Goal: Book appointment/travel/reservation

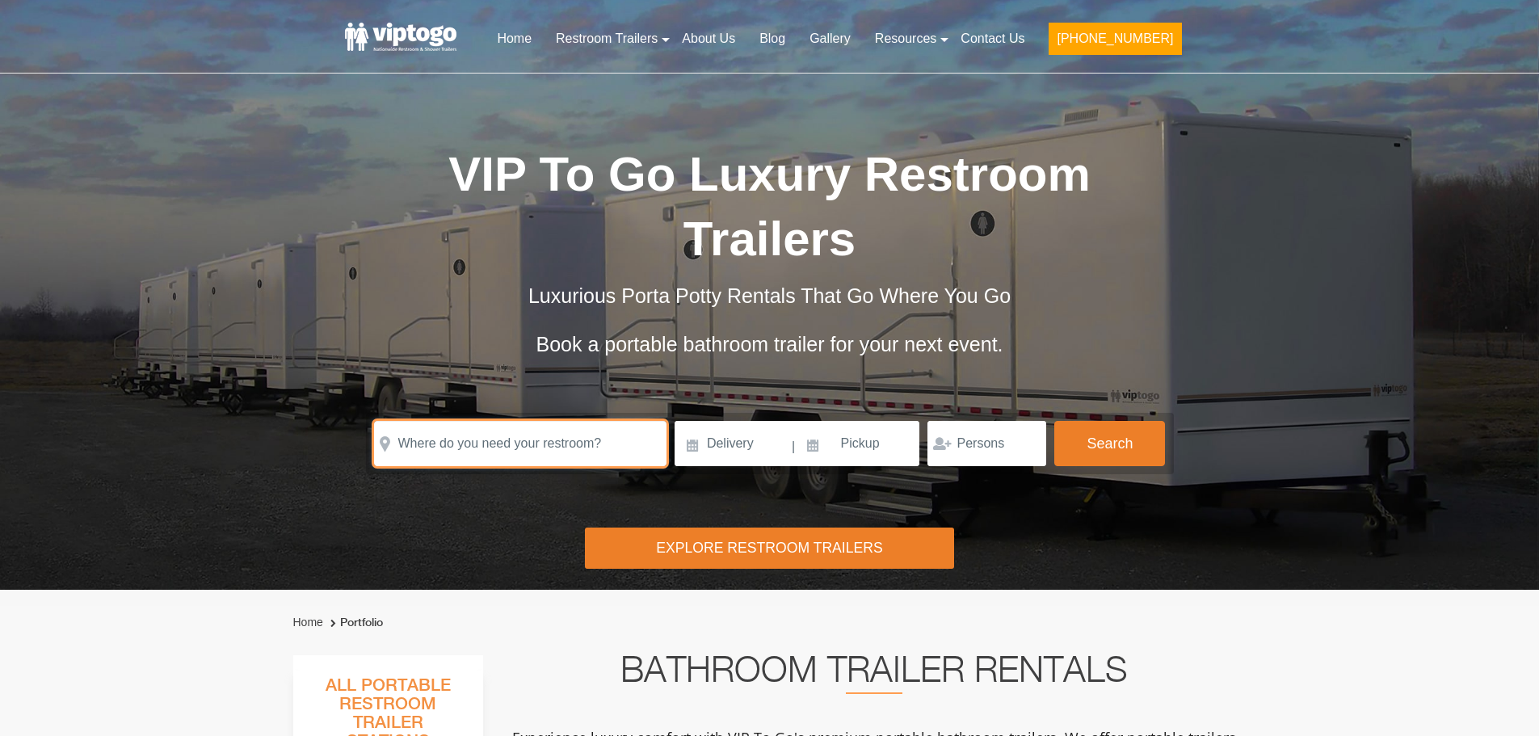
click at [481, 421] on input "text" at bounding box center [520, 443] width 293 height 45
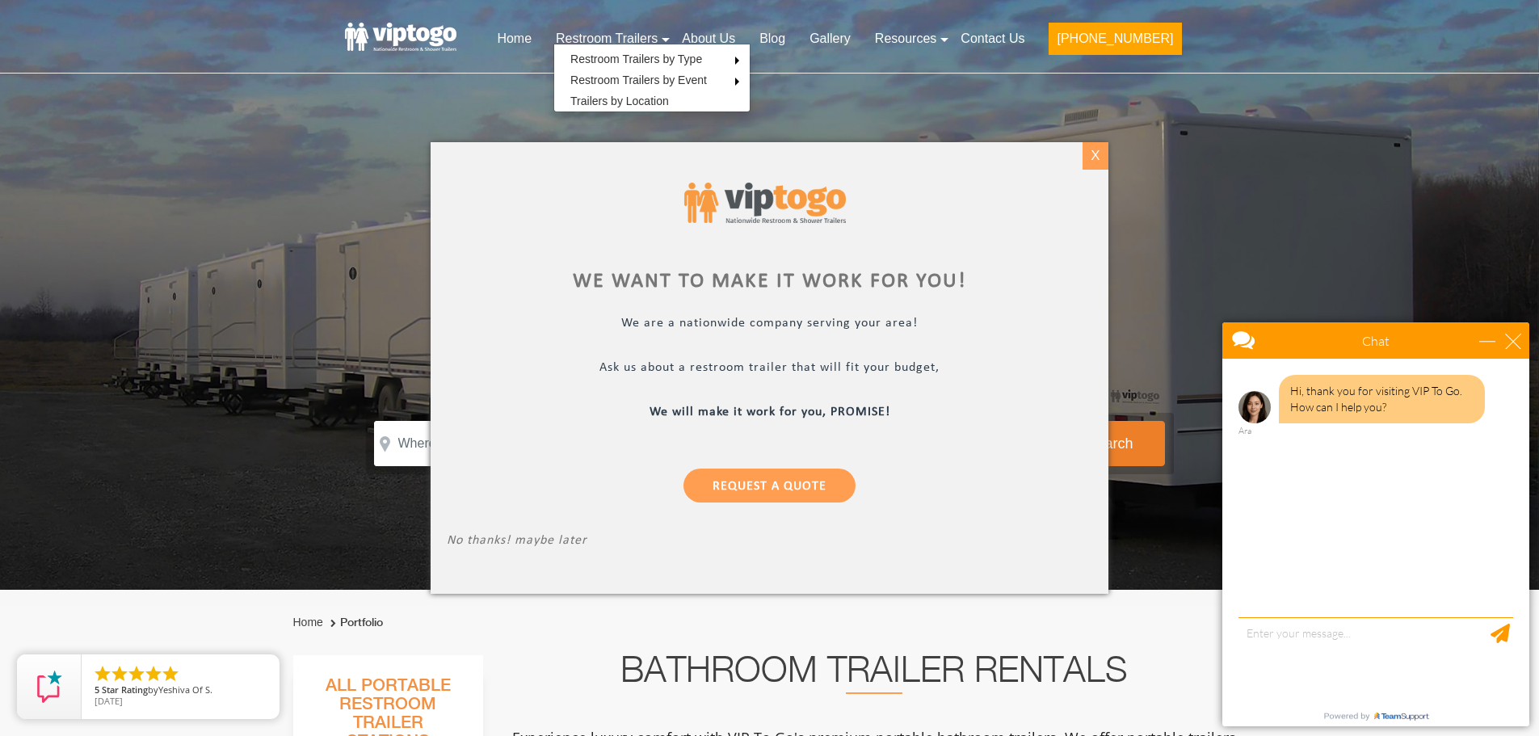
click at [1101, 163] on div "X" at bounding box center [1095, 155] width 25 height 27
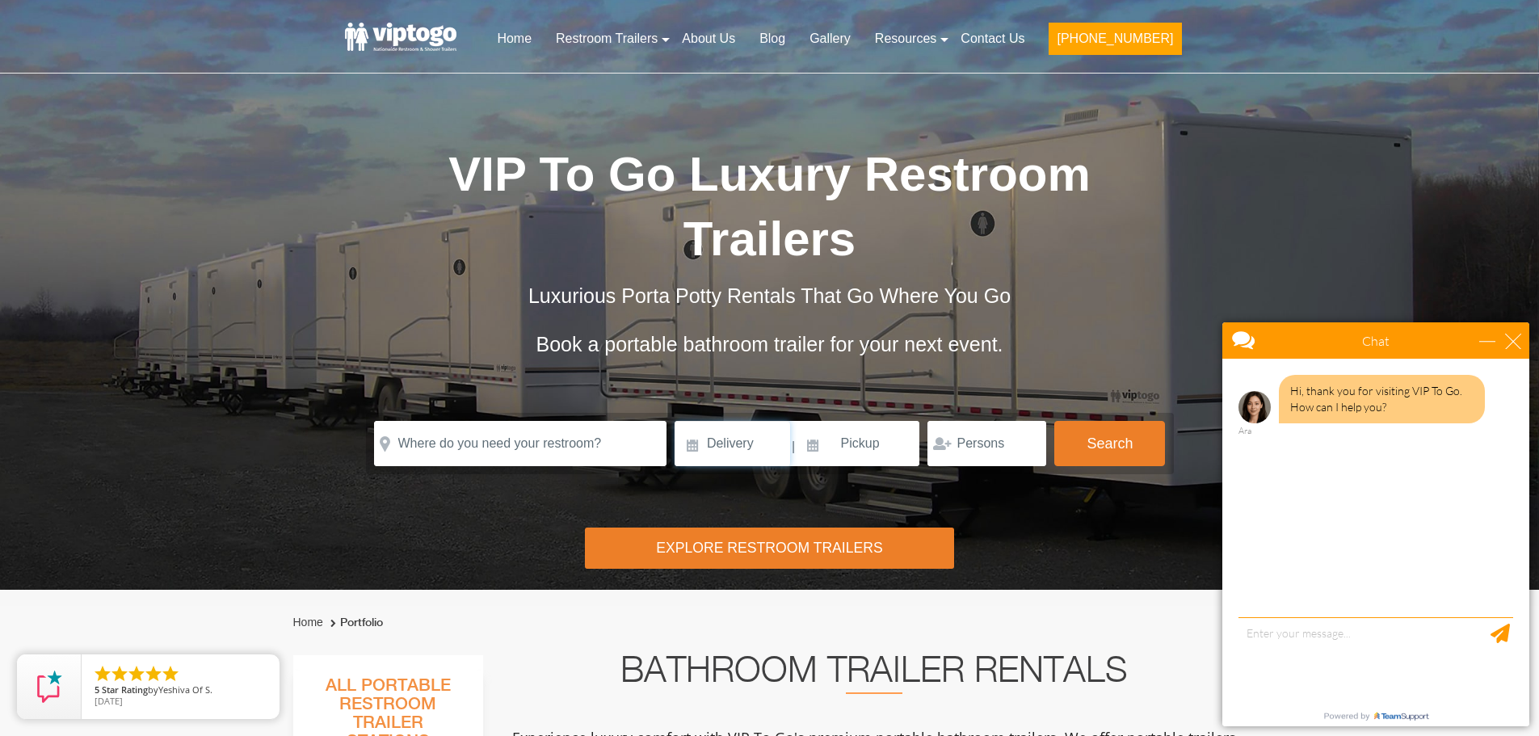
click at [744, 421] on input at bounding box center [733, 443] width 116 height 45
paste input "8th Street,"
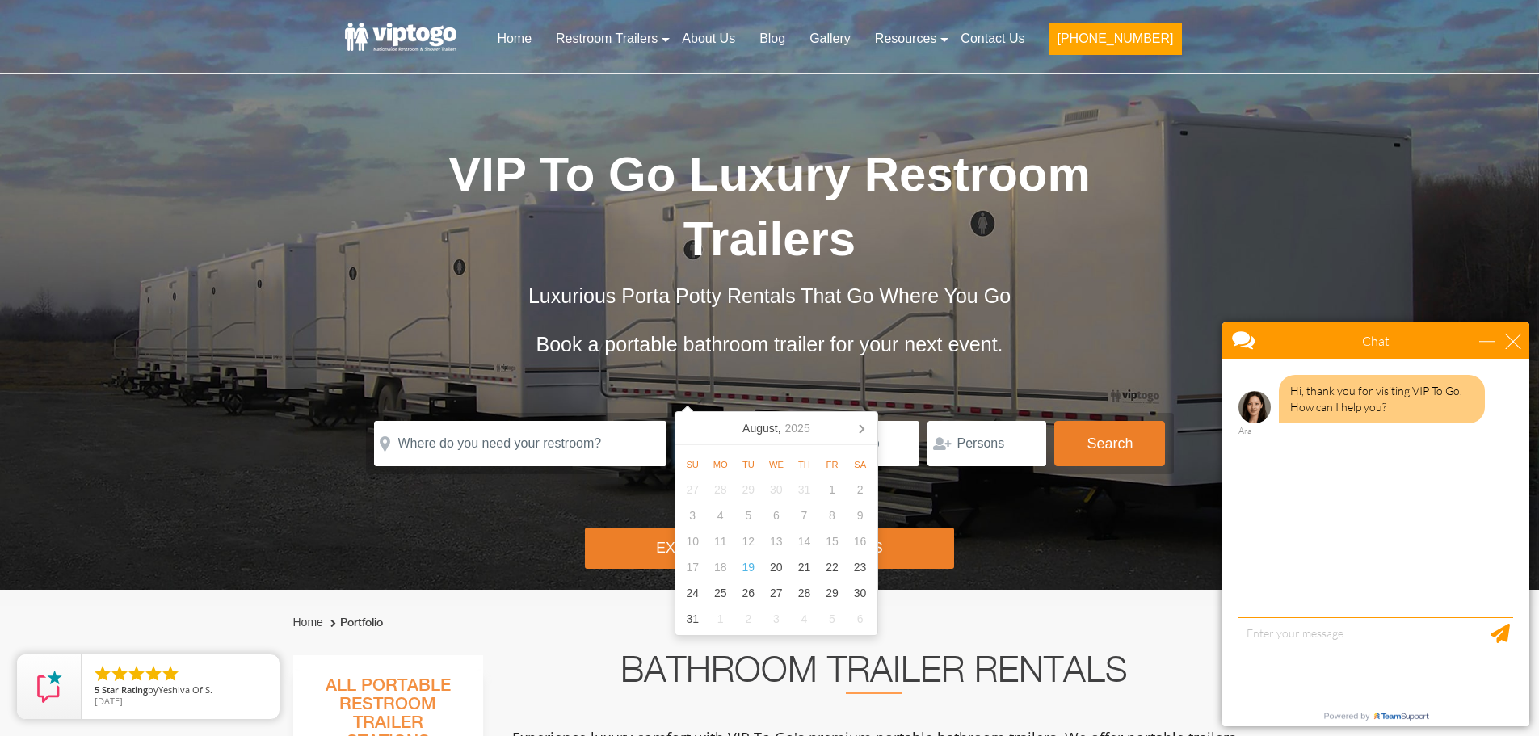
type input "8th Street,"
click at [542, 421] on input "text" at bounding box center [520, 443] width 293 height 45
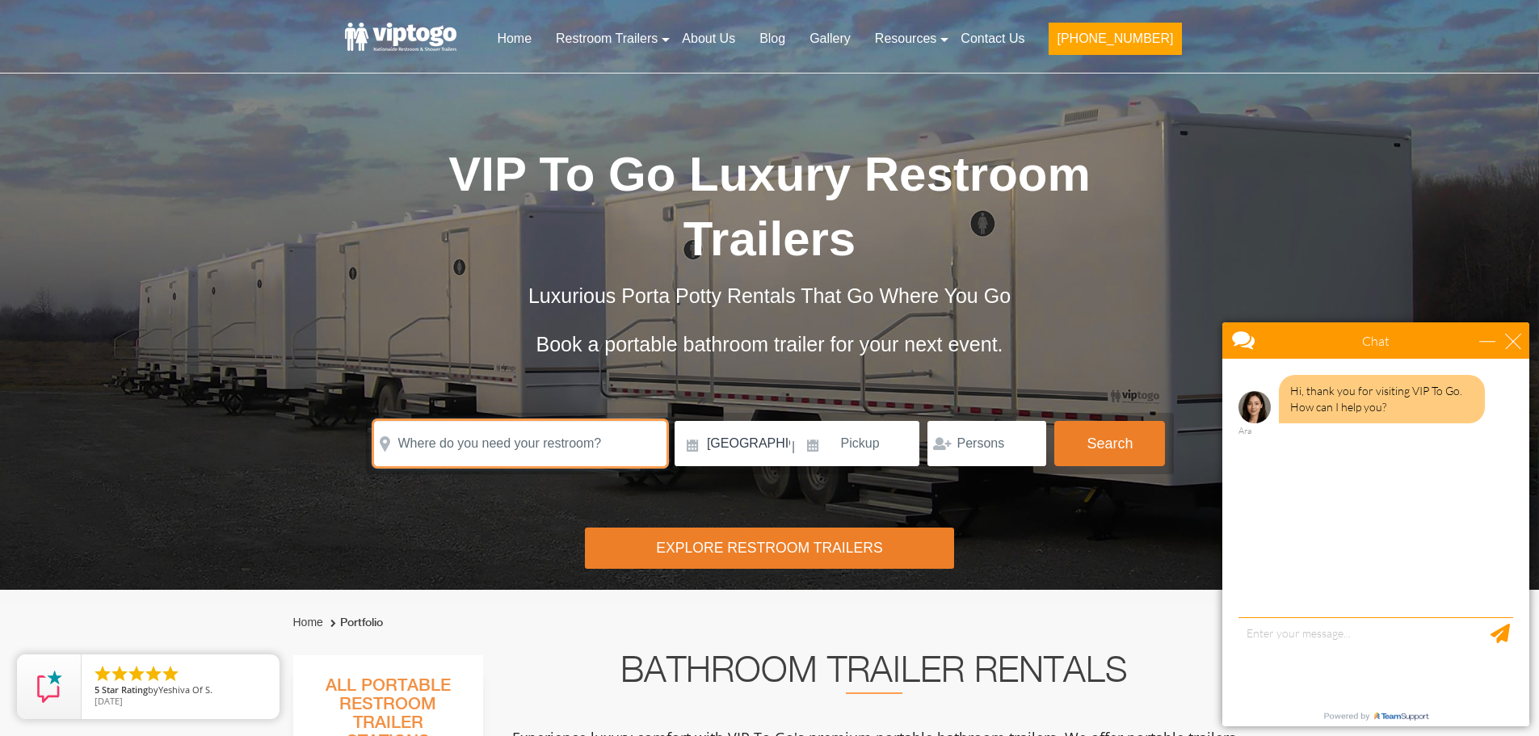
paste input "8th Street, Miami, Florida 33182"
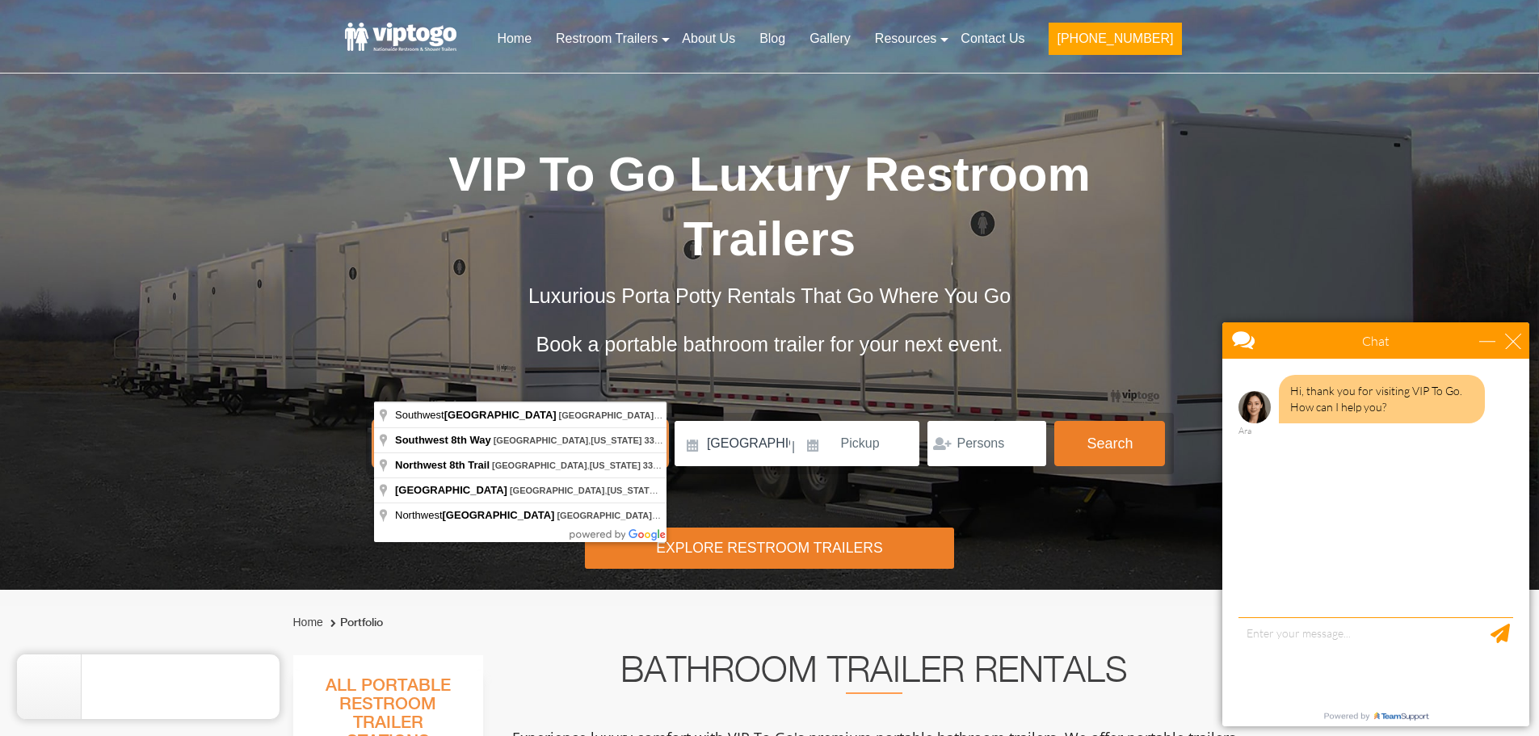
type input "8th Street, Miami, Florida 33182"
click at [741, 421] on input "8th Street," at bounding box center [733, 443] width 116 height 45
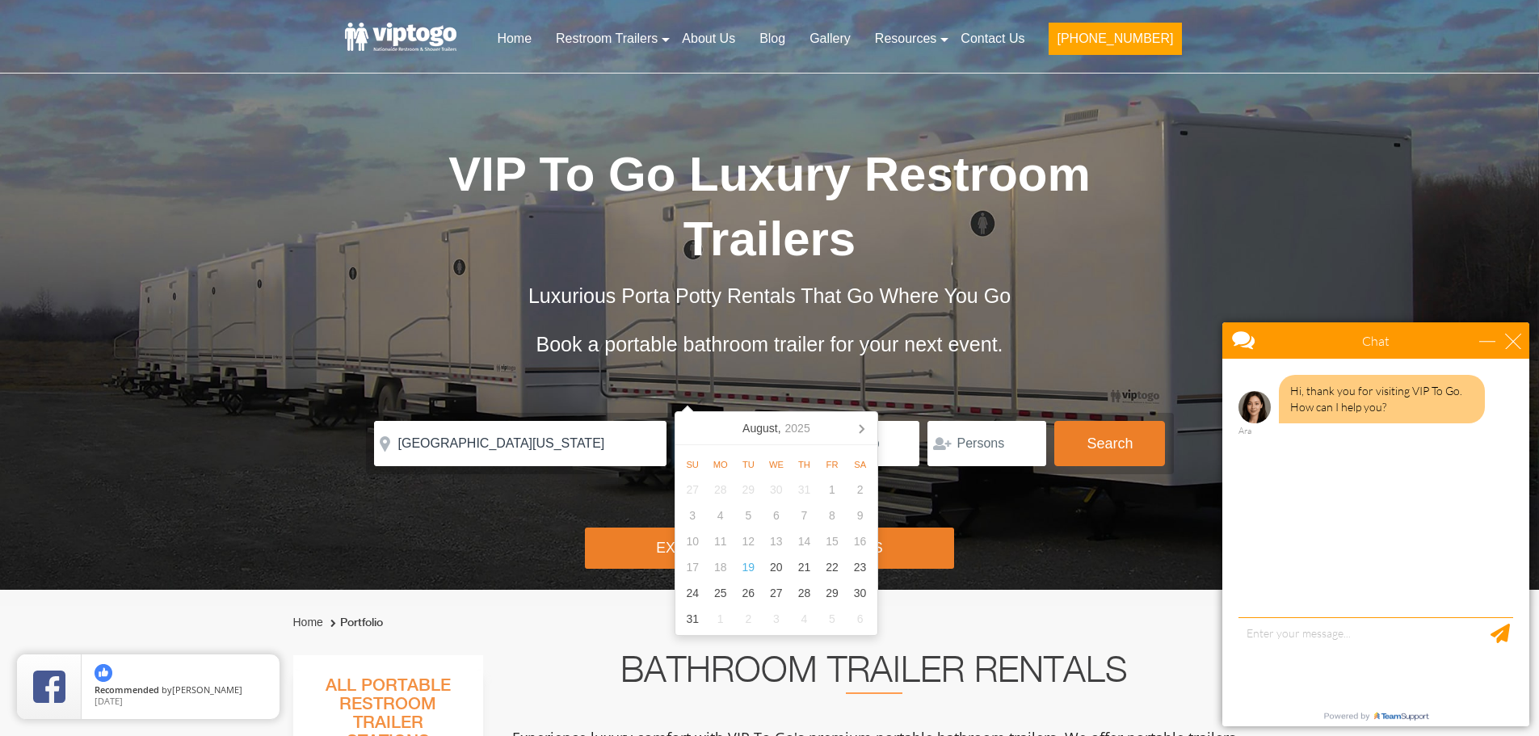
click at [741, 421] on input "8th Street," at bounding box center [733, 443] width 116 height 45
click at [864, 430] on icon at bounding box center [862, 429] width 4 height 8
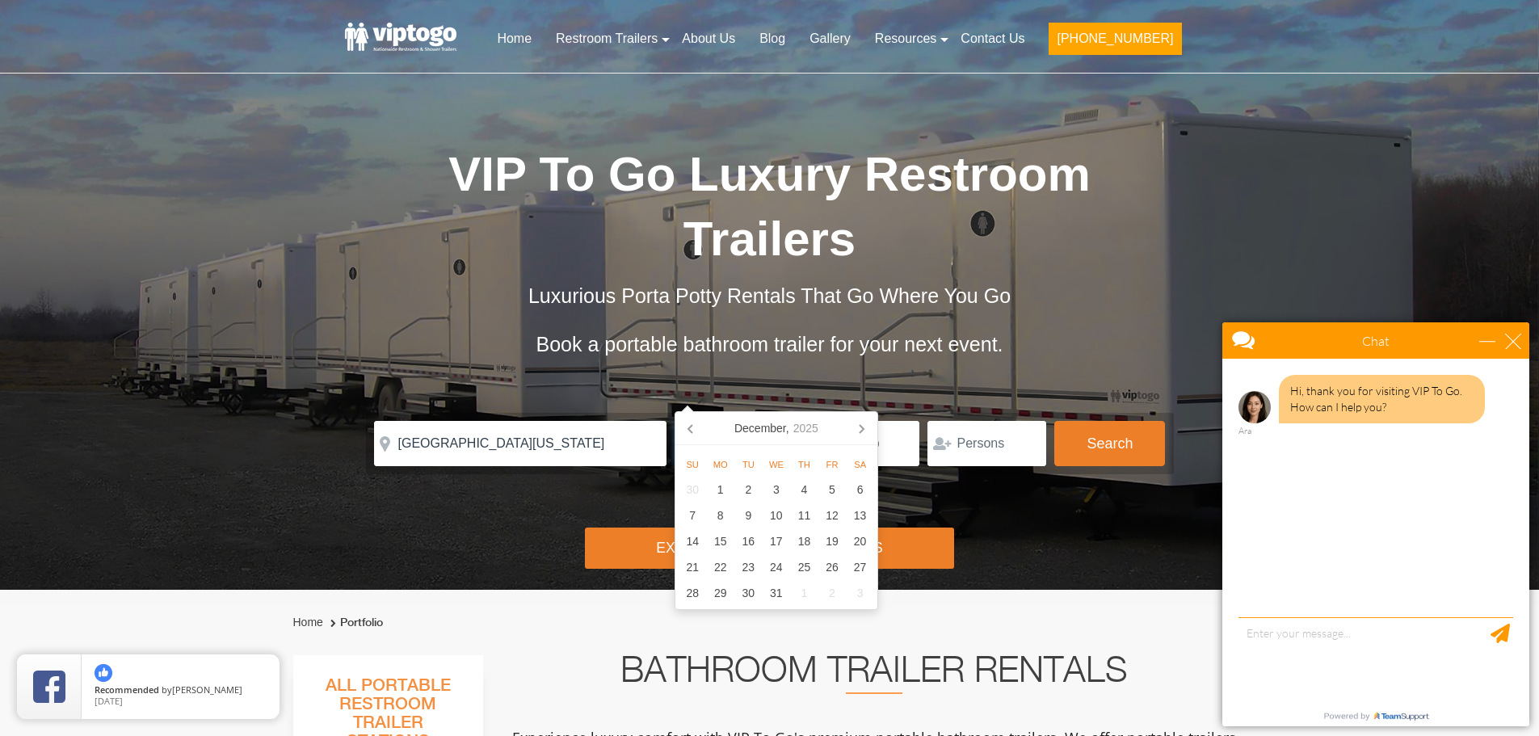
click at [864, 430] on icon at bounding box center [862, 429] width 4 height 8
click at [802, 547] on div "15" at bounding box center [804, 542] width 28 height 26
type input "01/15/2026"
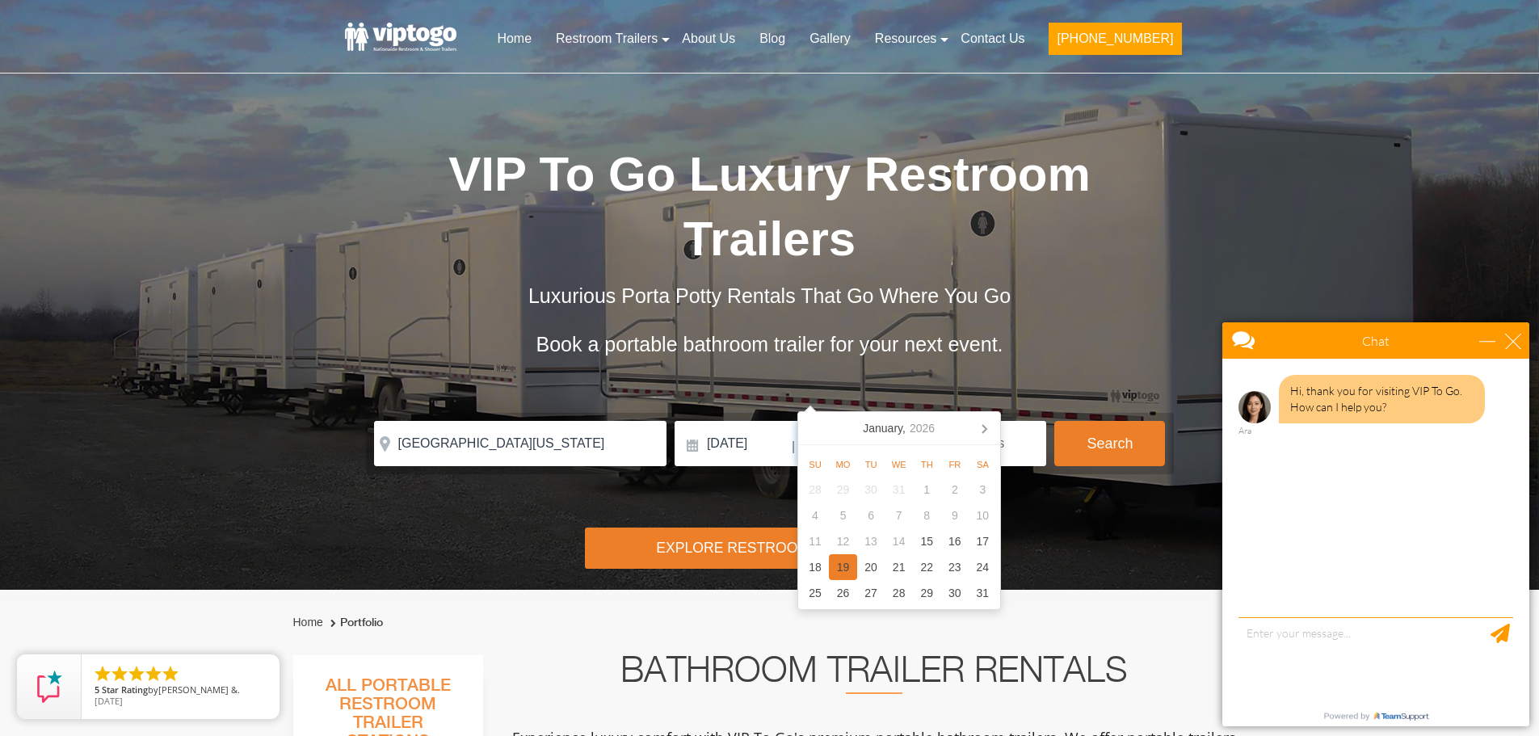
click at [840, 577] on div "19" at bounding box center [843, 567] width 28 height 26
type input "01/19/2026"
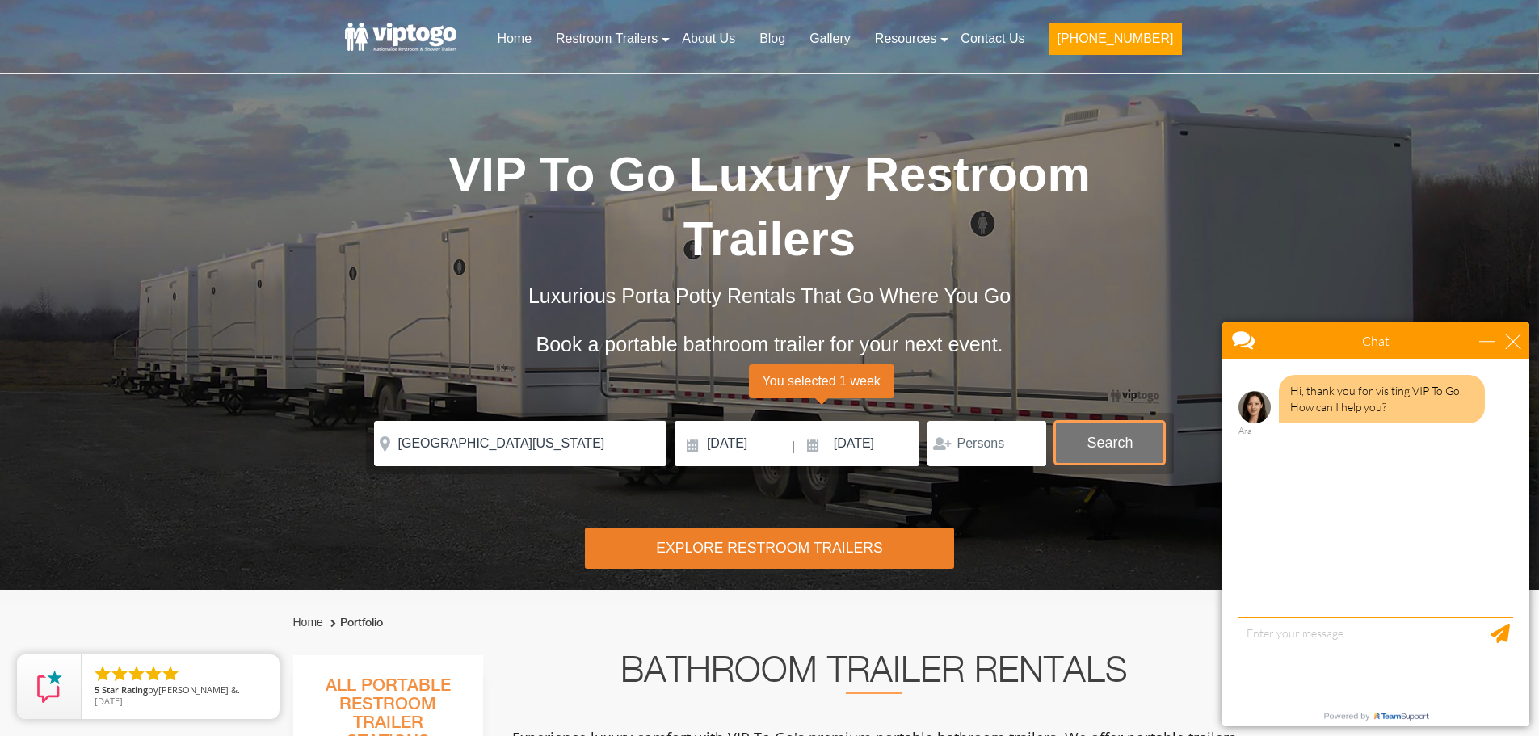
click at [1118, 421] on button "Search" at bounding box center [1110, 443] width 111 height 44
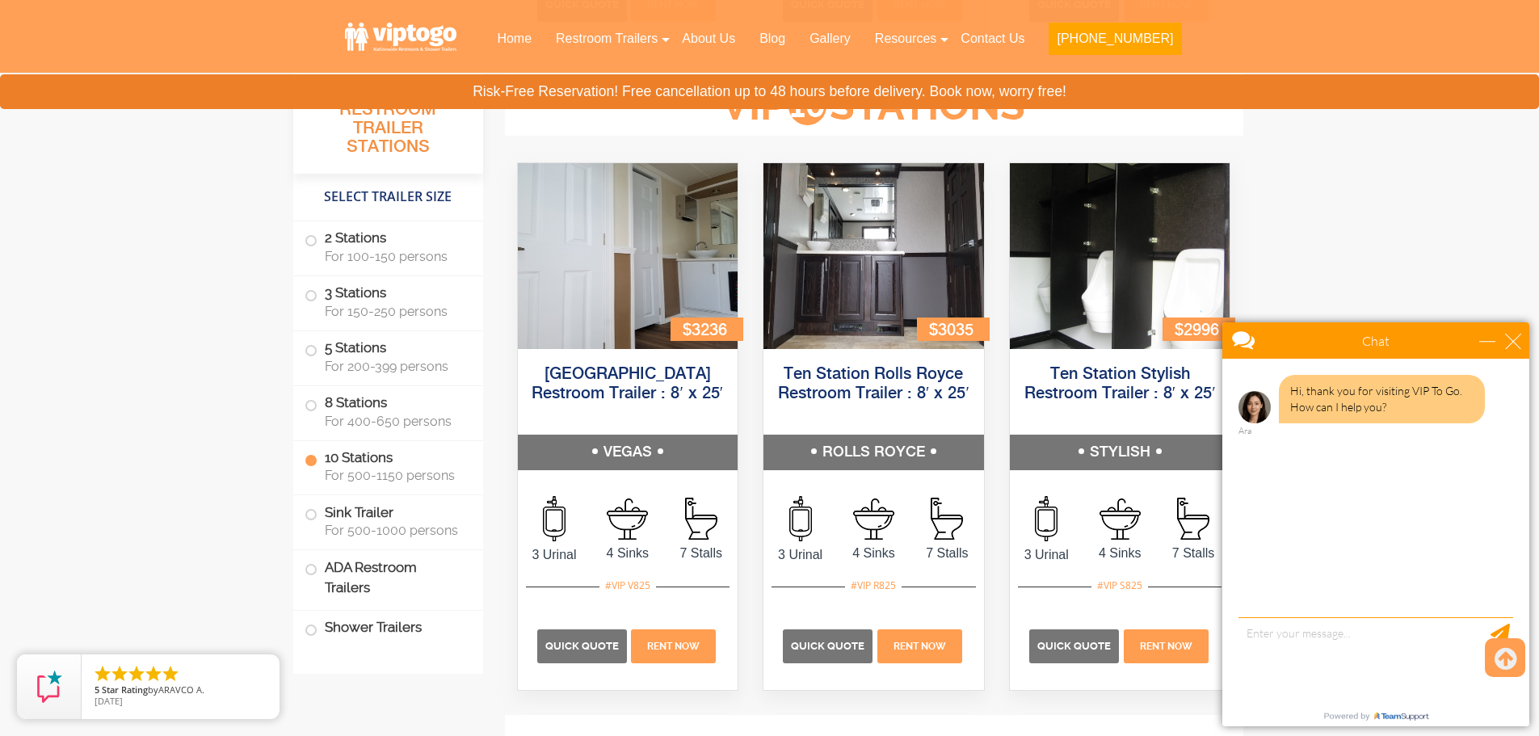
scroll to position [3725, 0]
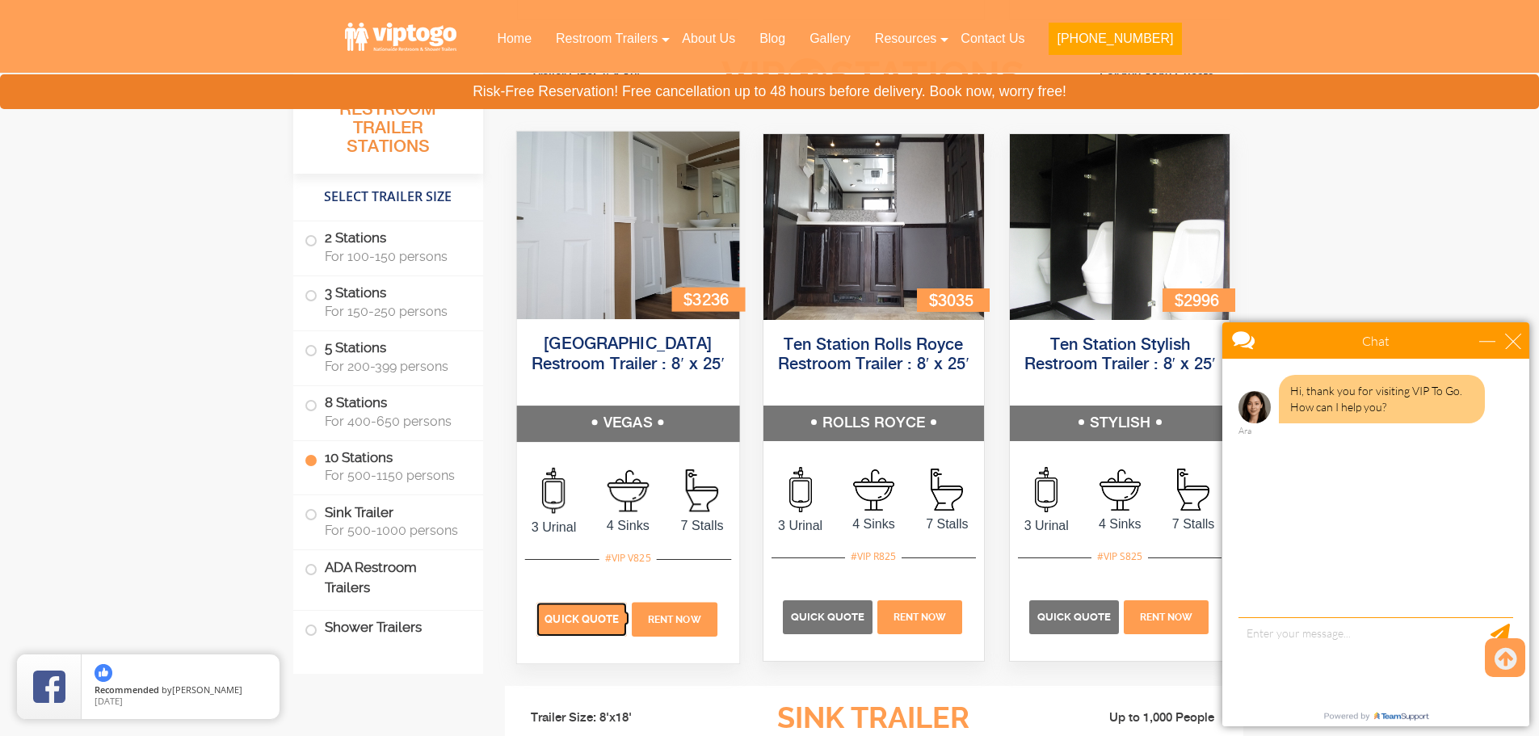
click at [583, 620] on span "Quick Quote" at bounding box center [582, 619] width 74 height 12
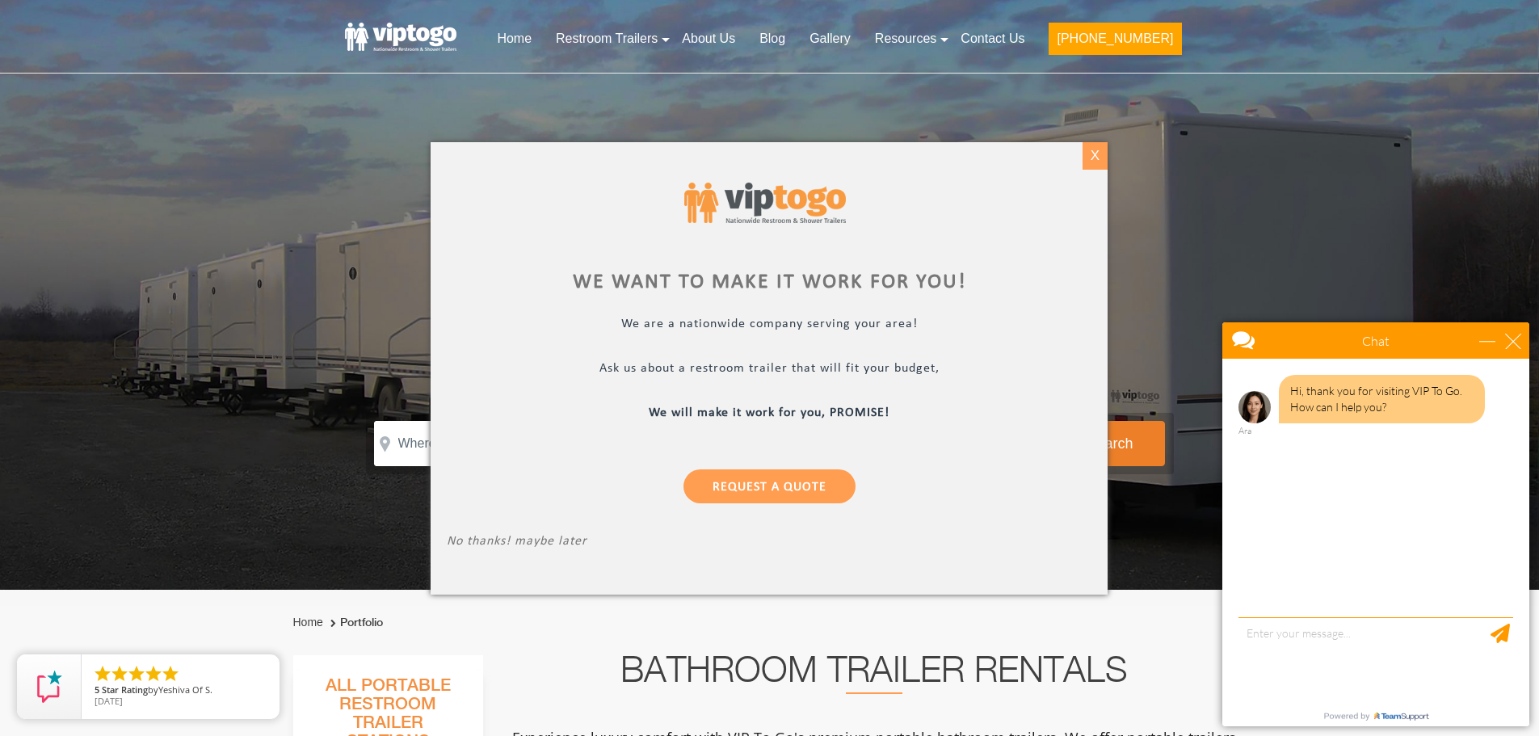
click at [1093, 150] on div "X" at bounding box center [1095, 155] width 25 height 27
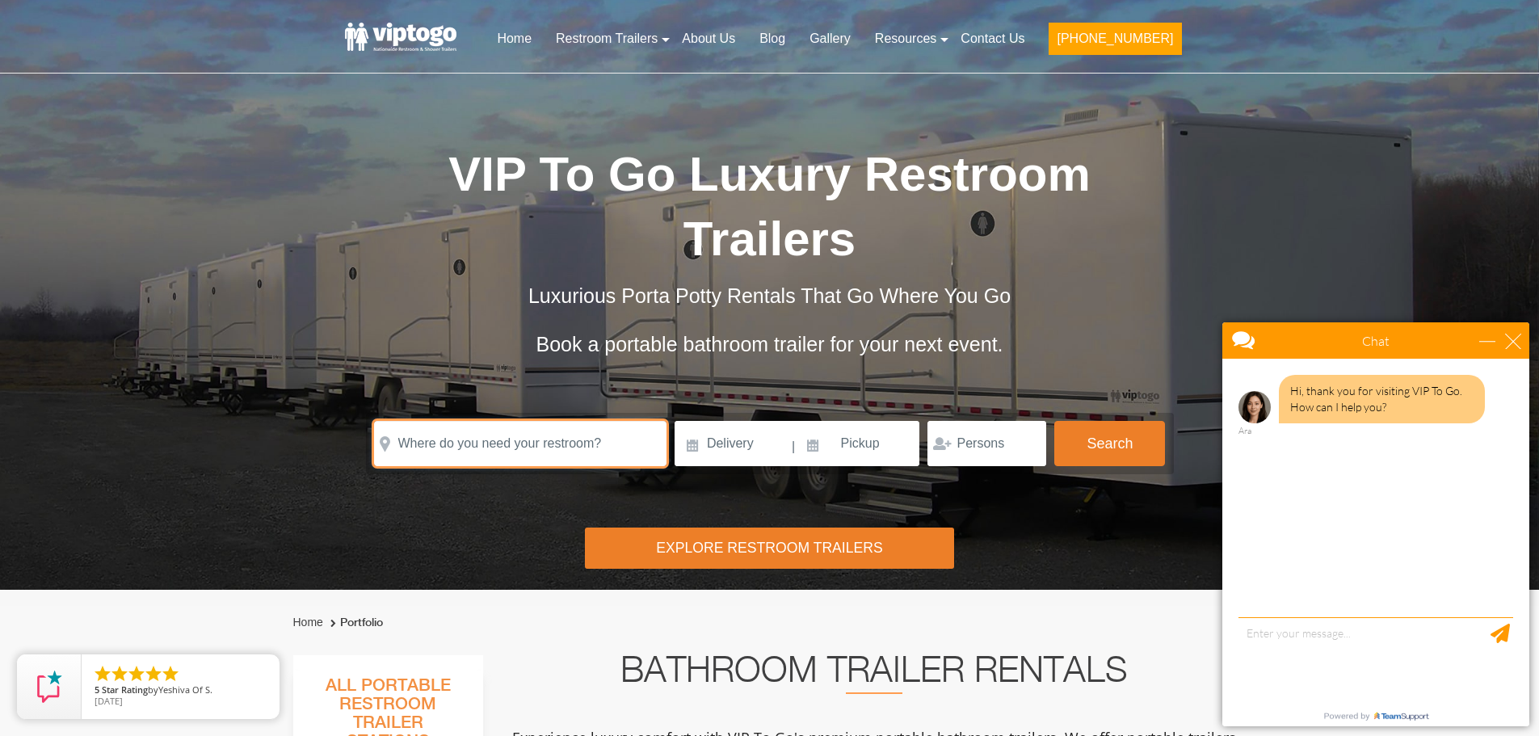
click at [512, 421] on input "text" at bounding box center [520, 443] width 293 height 45
paste input "[GEOGRAPHIC_DATA][US_STATE]"
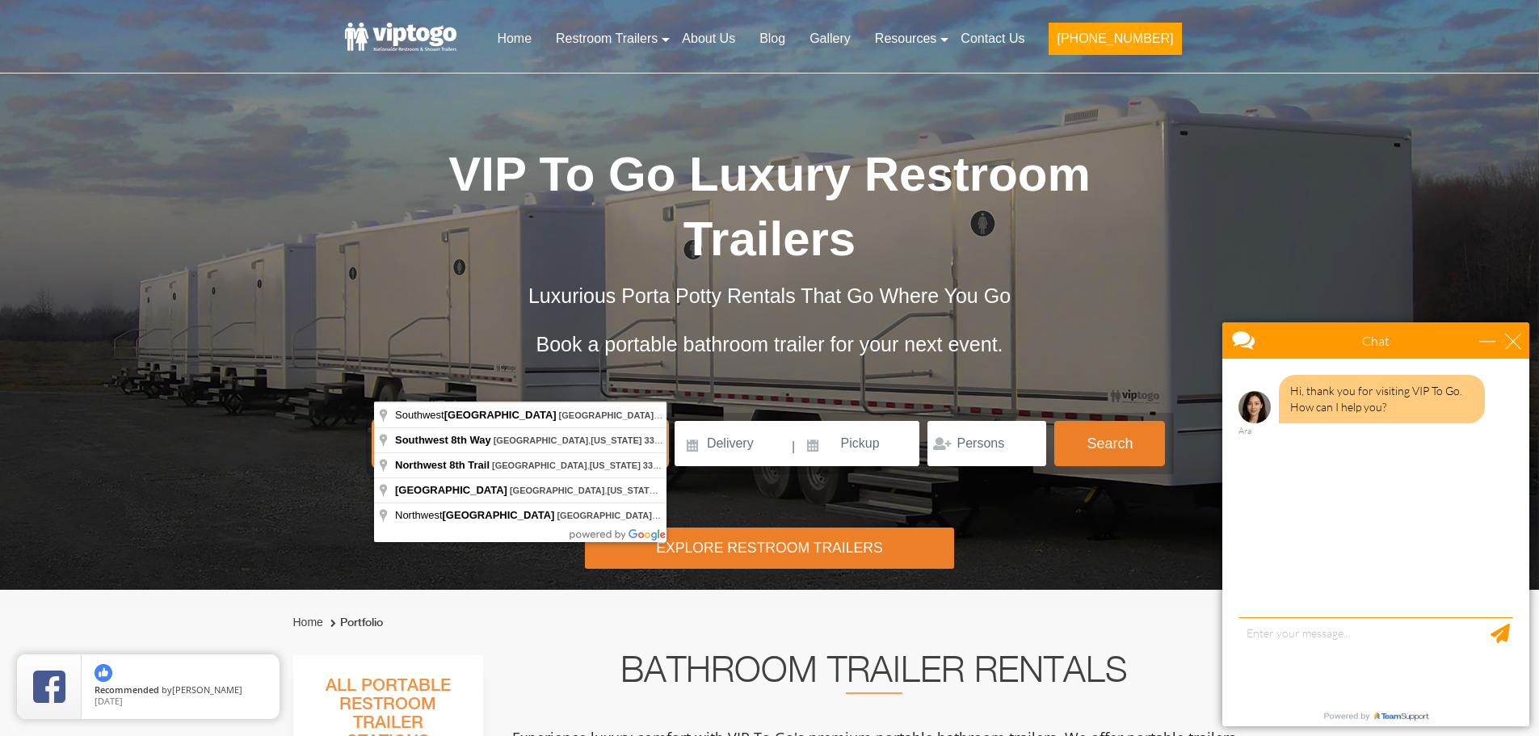
type input "[GEOGRAPHIC_DATA][US_STATE]"
click at [737, 421] on input at bounding box center [733, 443] width 116 height 45
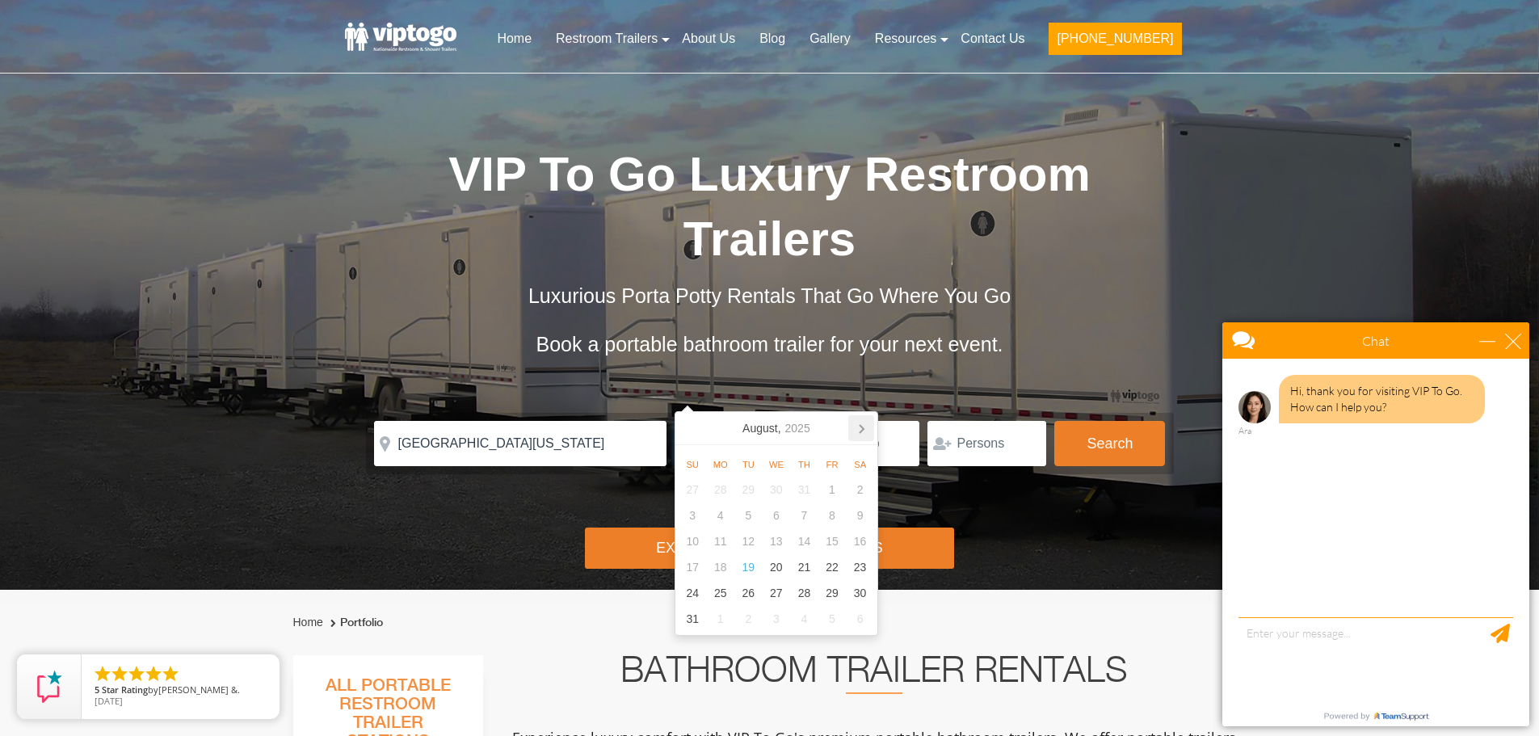
click at [866, 428] on icon at bounding box center [862, 428] width 26 height 26
click at [808, 539] on div "15" at bounding box center [804, 542] width 28 height 26
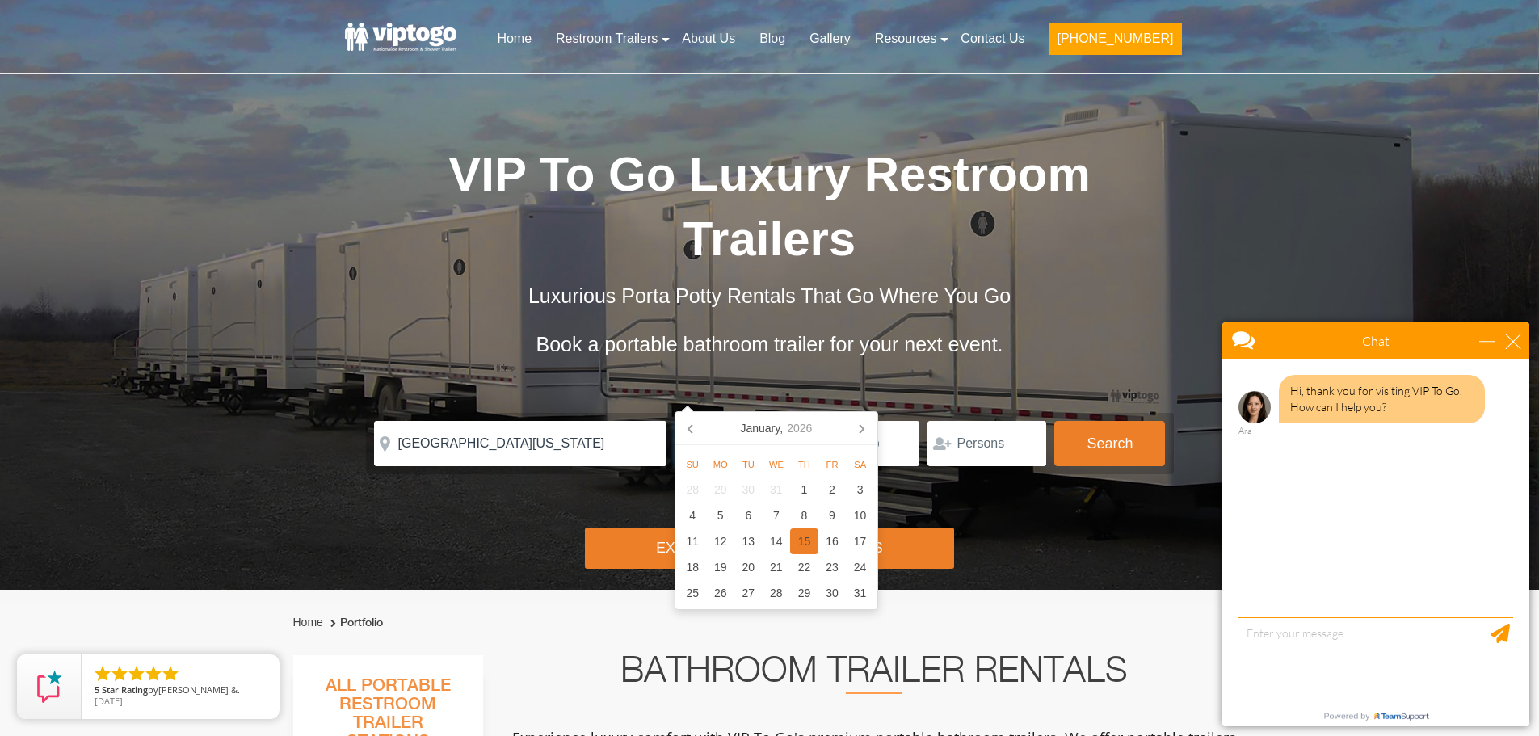
type input "01/15/2026"
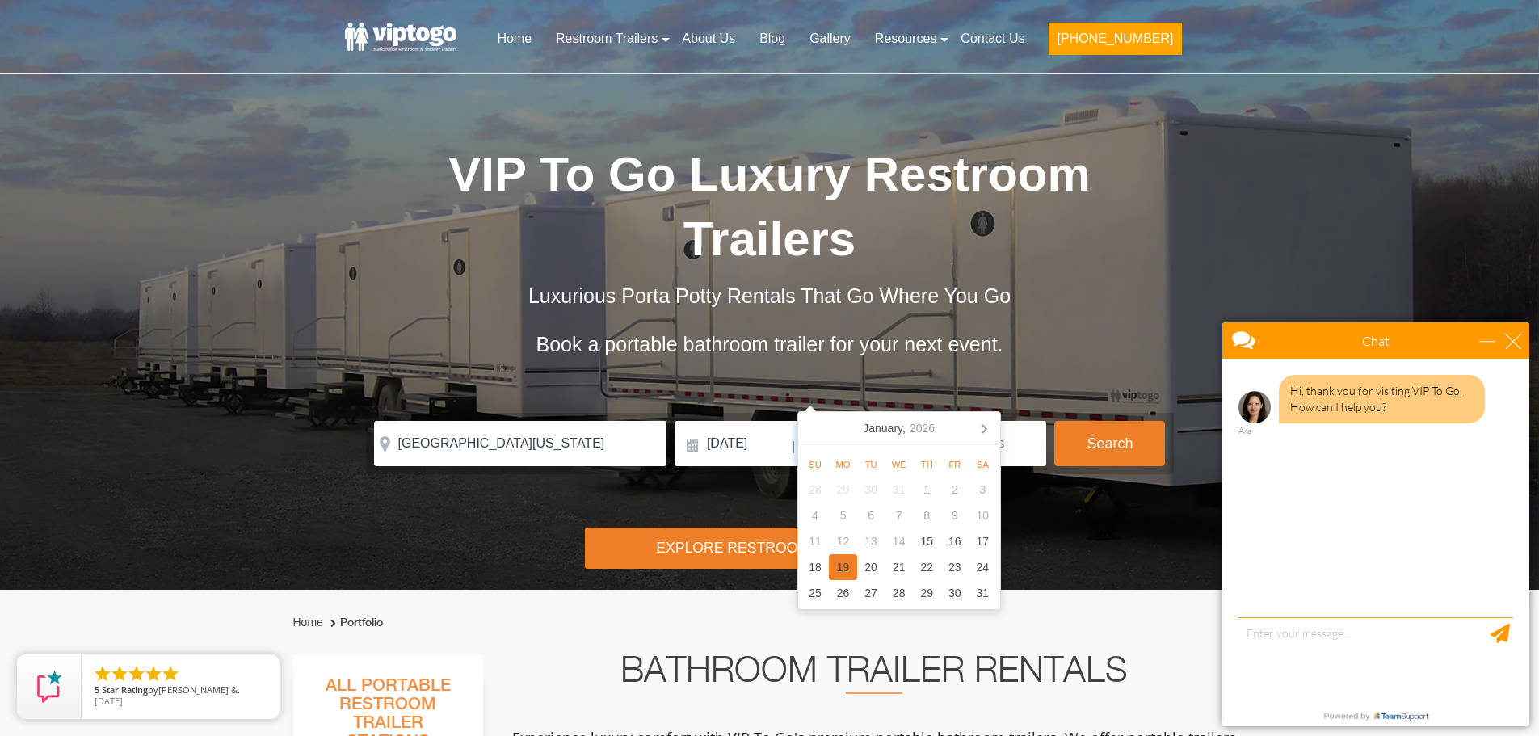
click at [844, 568] on div "19" at bounding box center [843, 567] width 28 height 26
type input "01/19/2026"
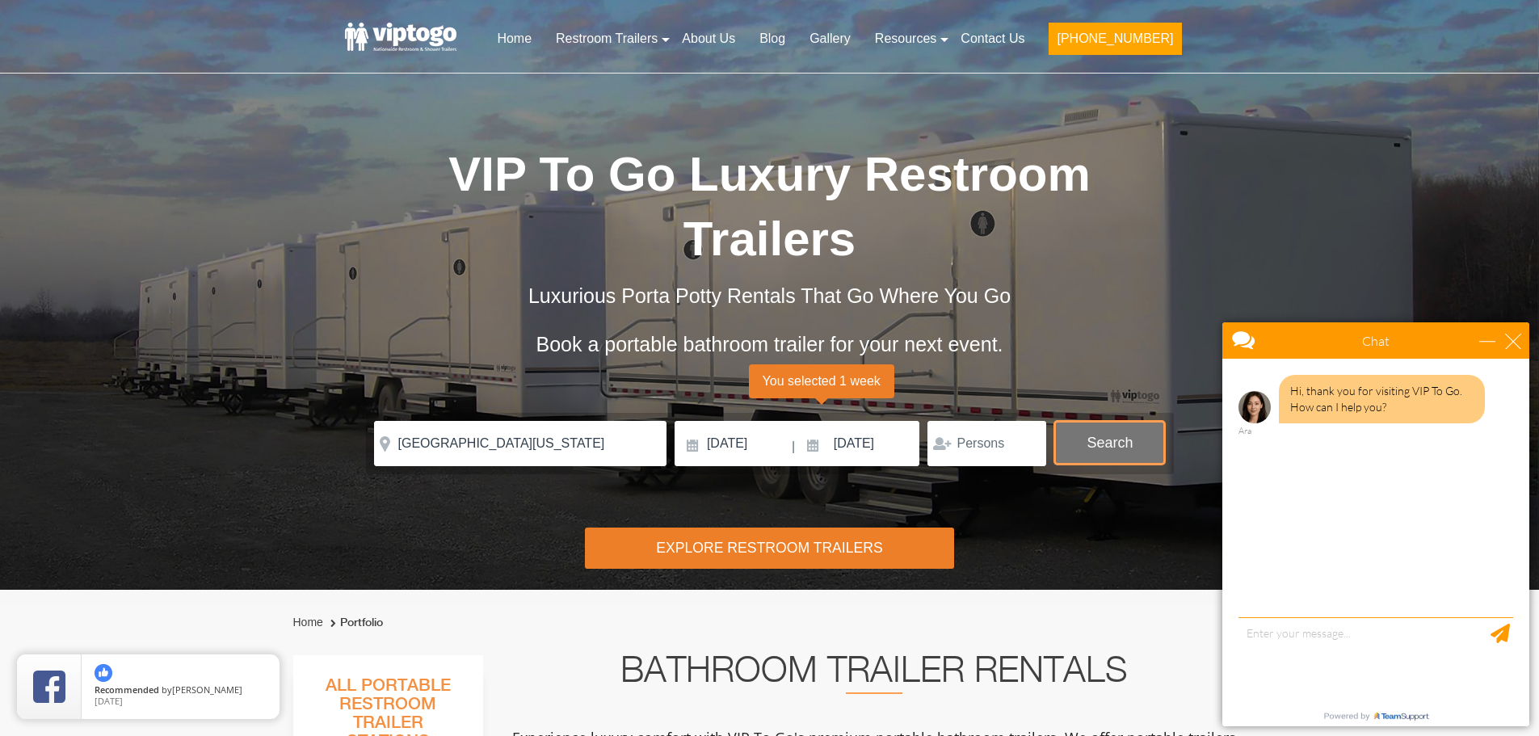
click at [1085, 421] on button "Search" at bounding box center [1110, 443] width 111 height 44
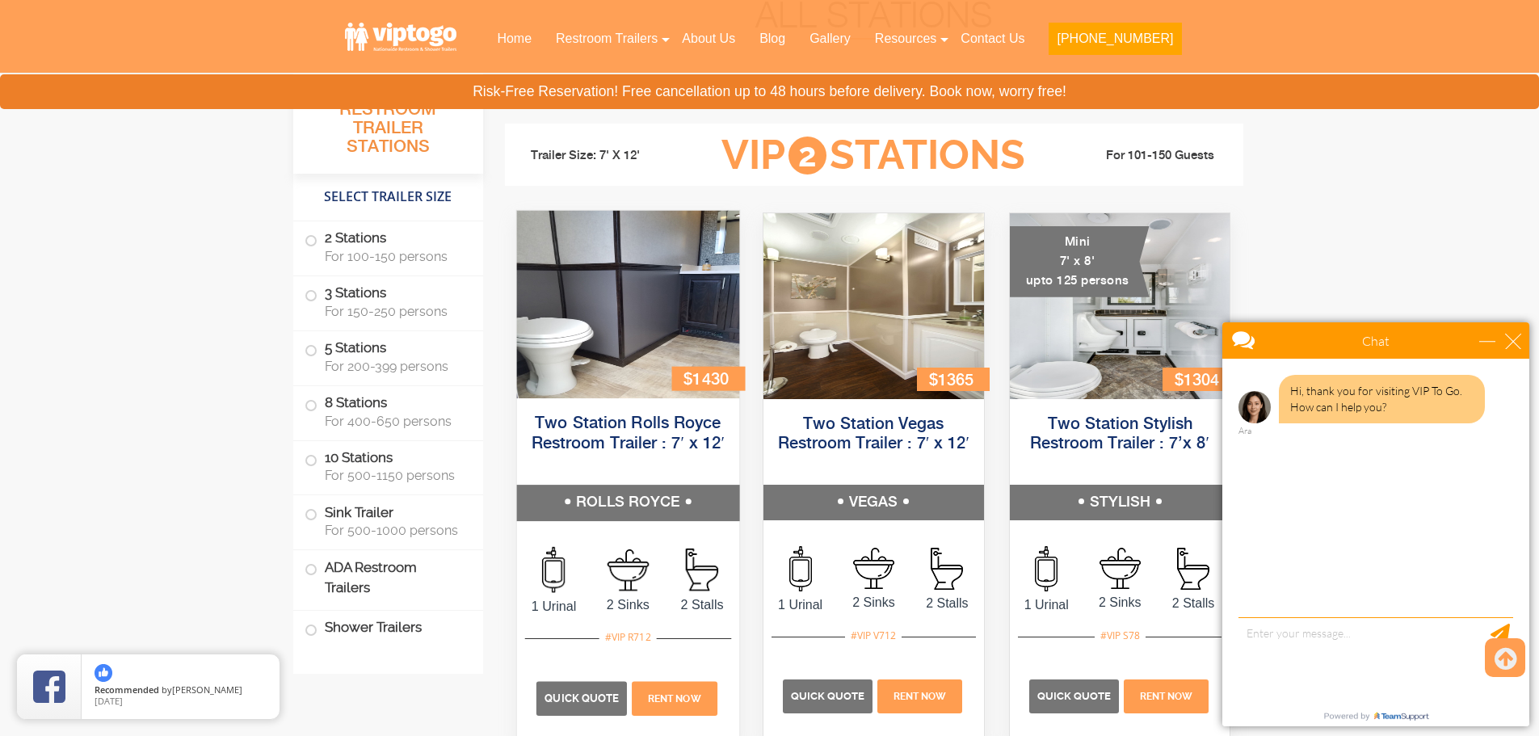
scroll to position [170, 0]
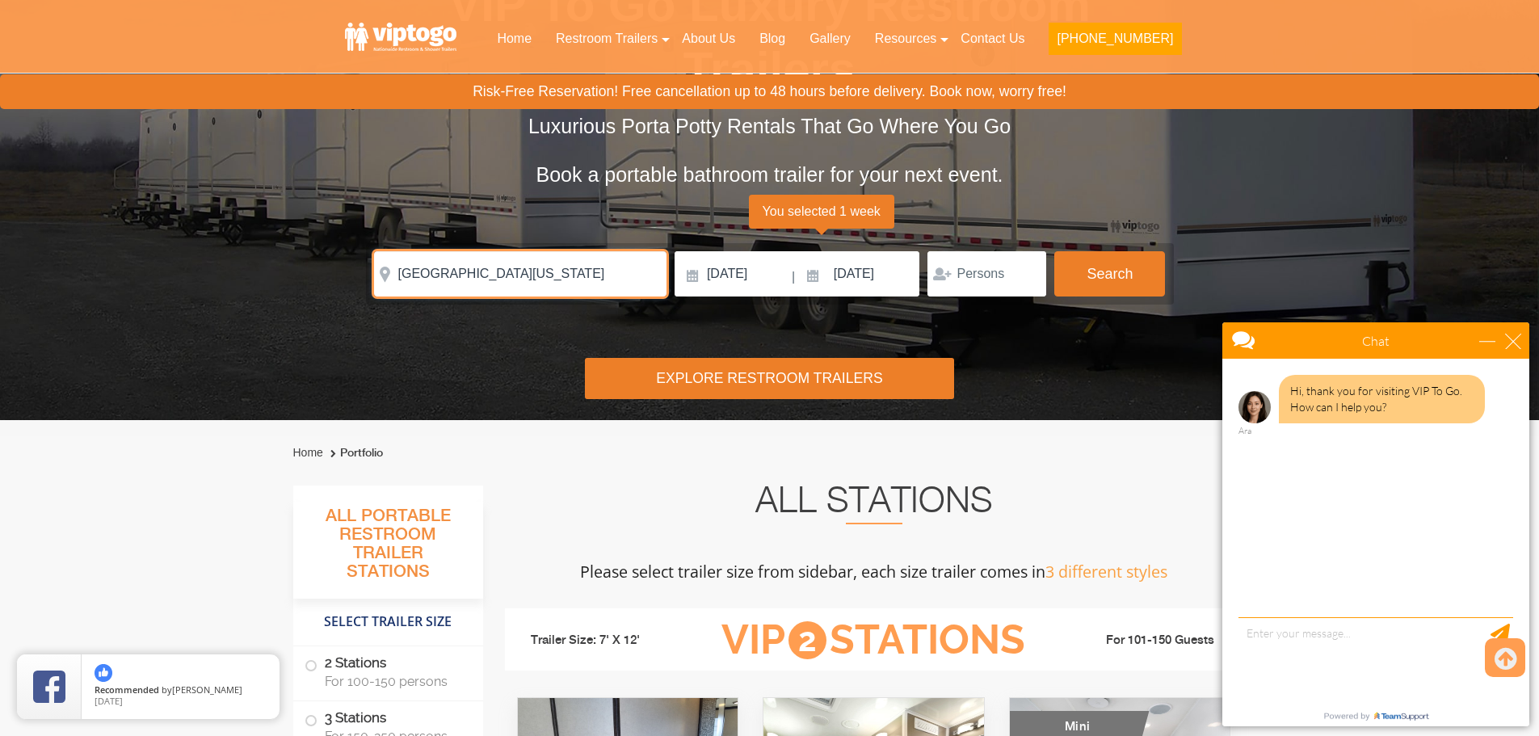
click at [557, 251] on input "8th Street, Miami, Florida 33182" at bounding box center [520, 273] width 293 height 45
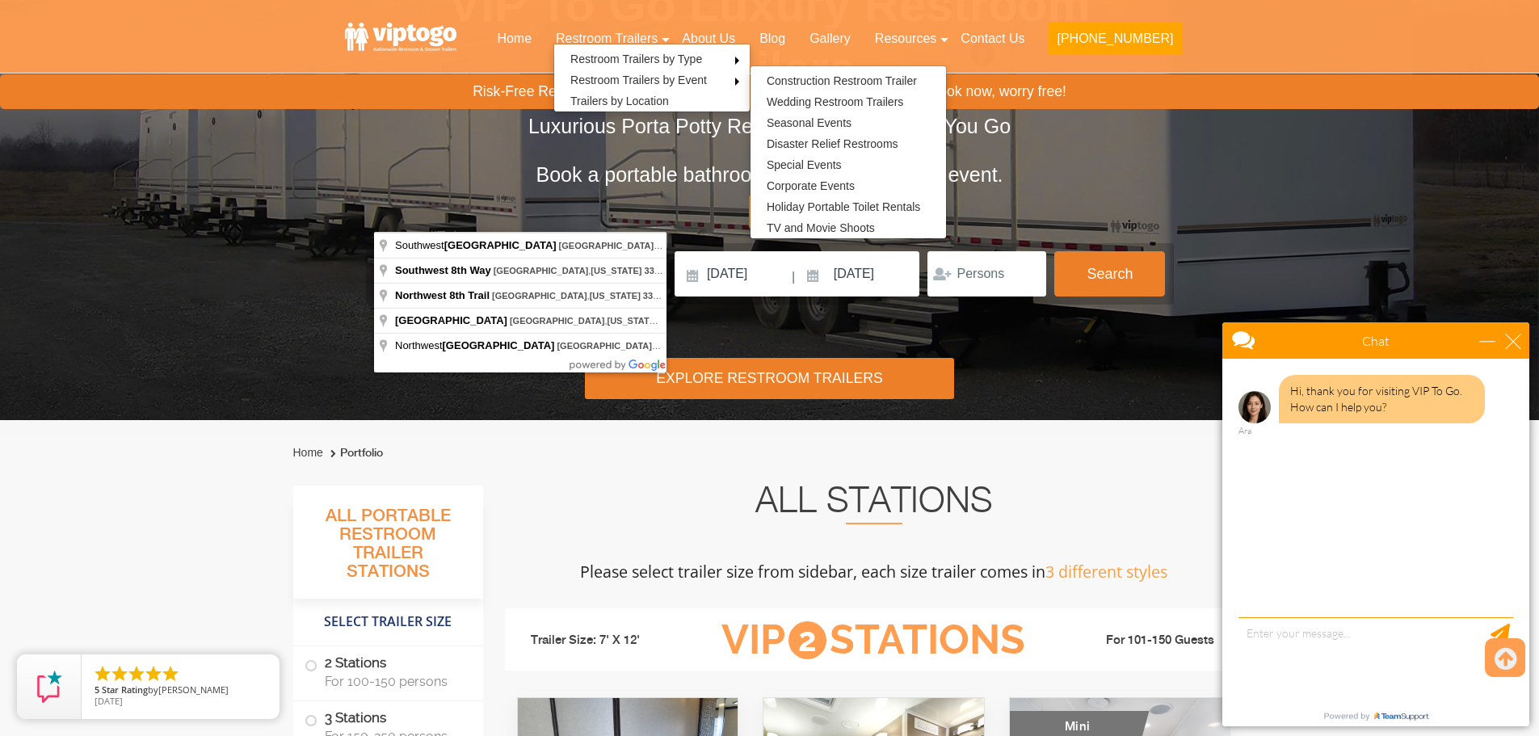
type input "Southwest 8th Street, Miami, Florida 33182, USA"
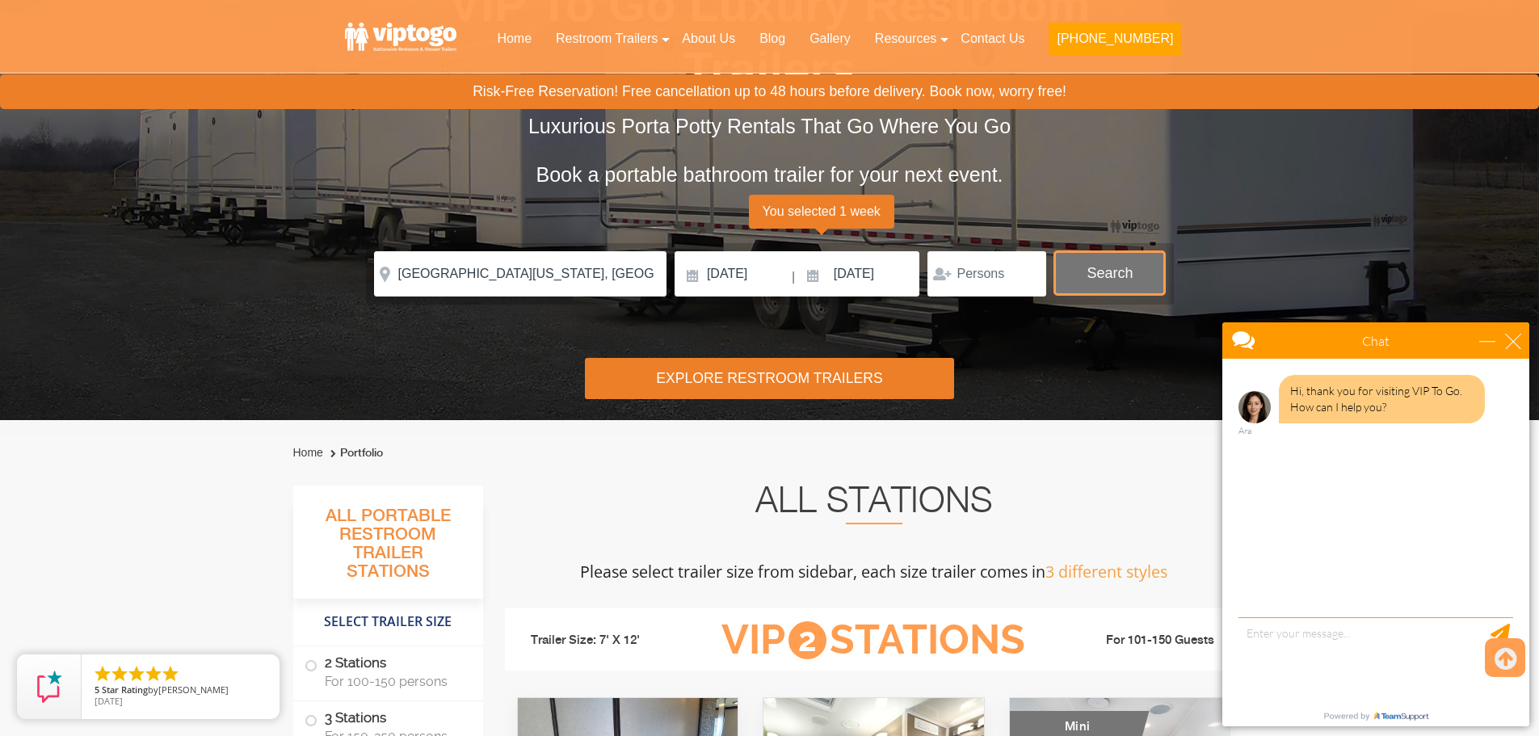
click at [1097, 251] on button "Search" at bounding box center [1110, 273] width 111 height 44
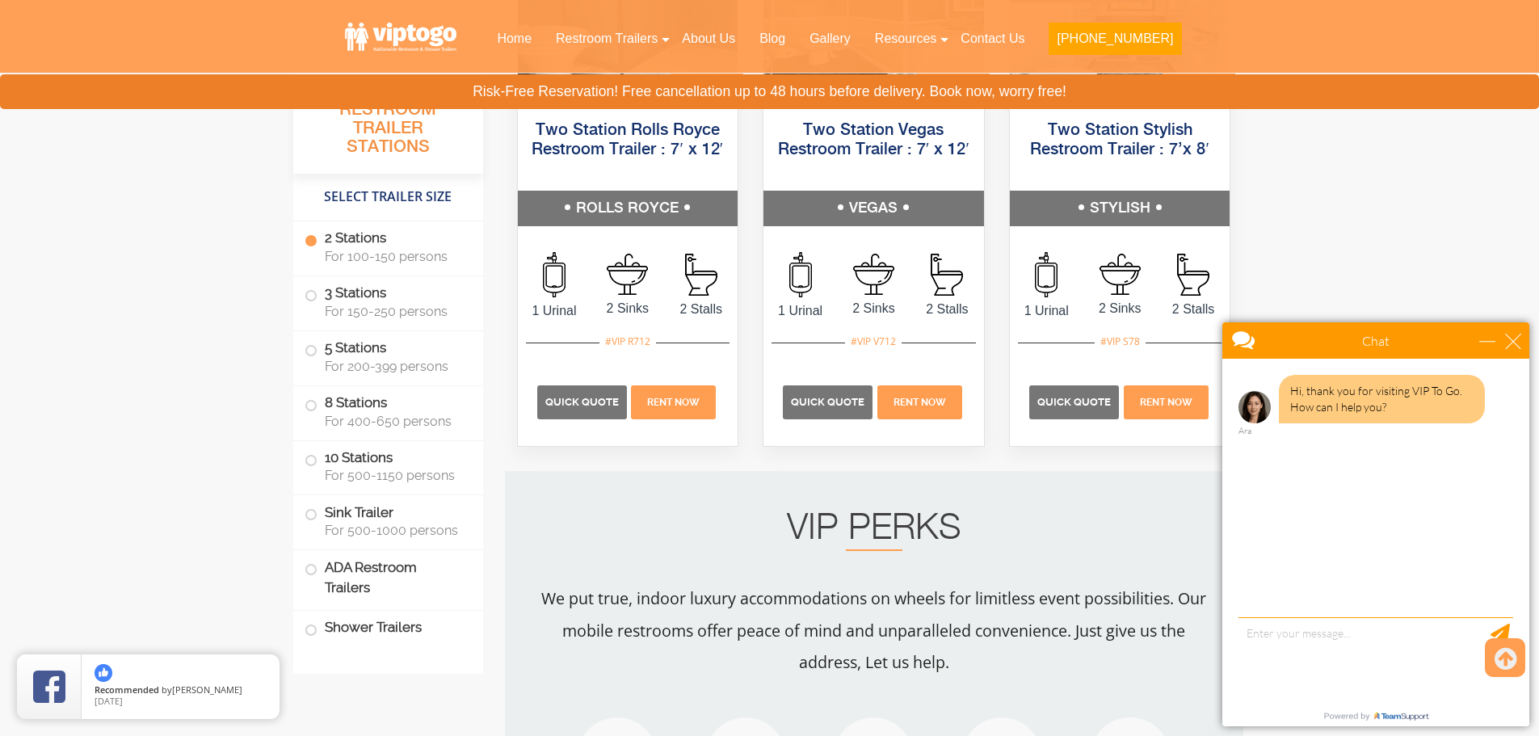
scroll to position [1139, 0]
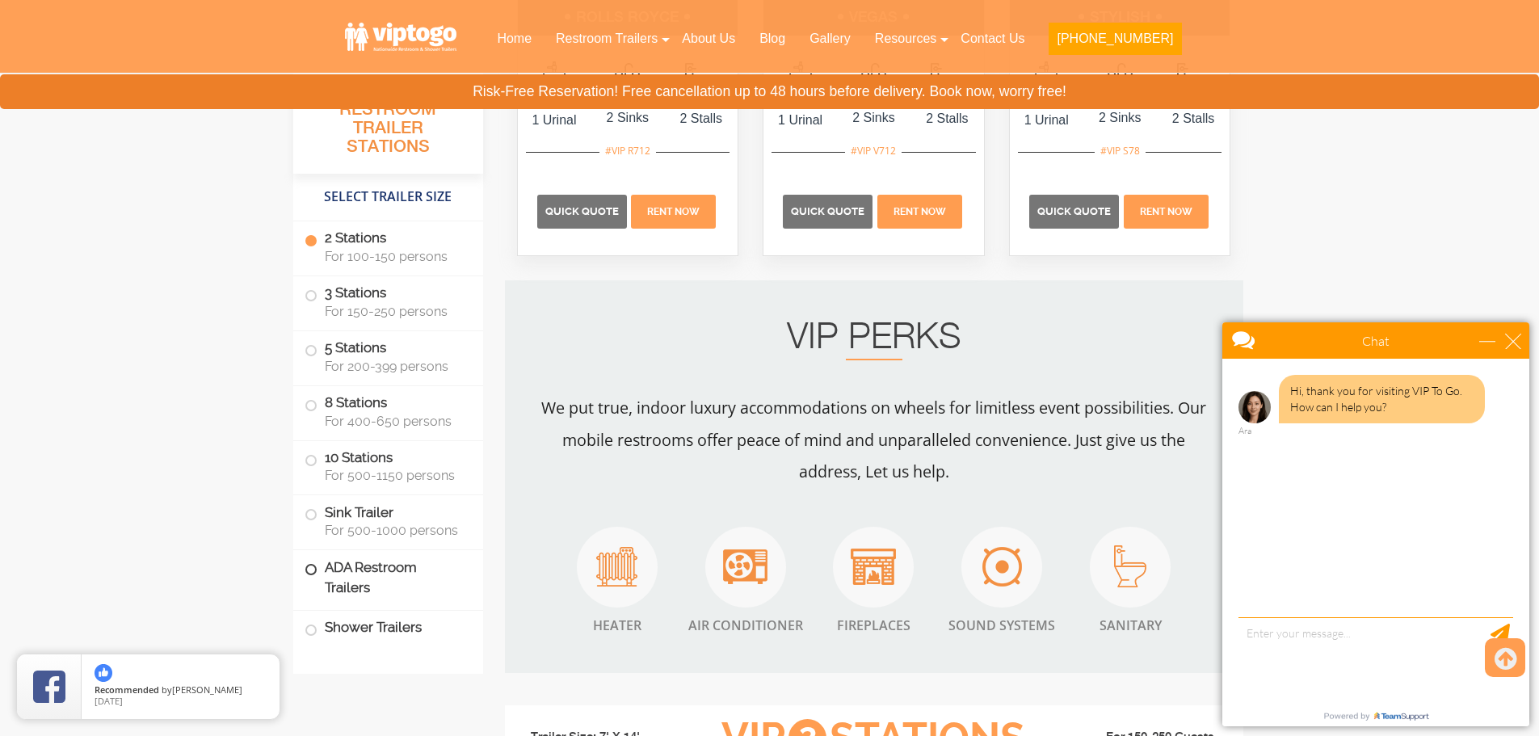
click at [398, 569] on label "ADA Restroom Trailers" at bounding box center [388, 577] width 167 height 55
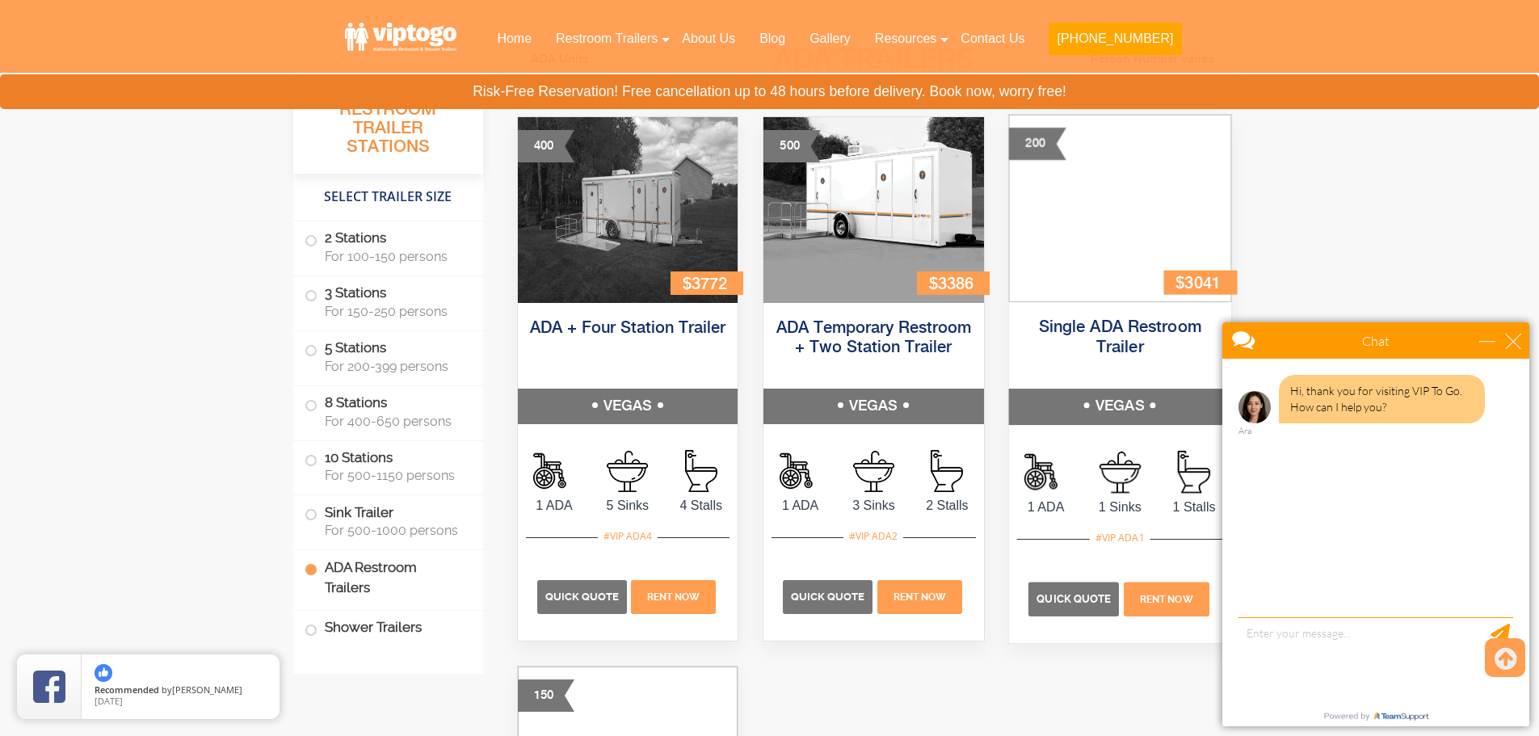
scroll to position [5639, 0]
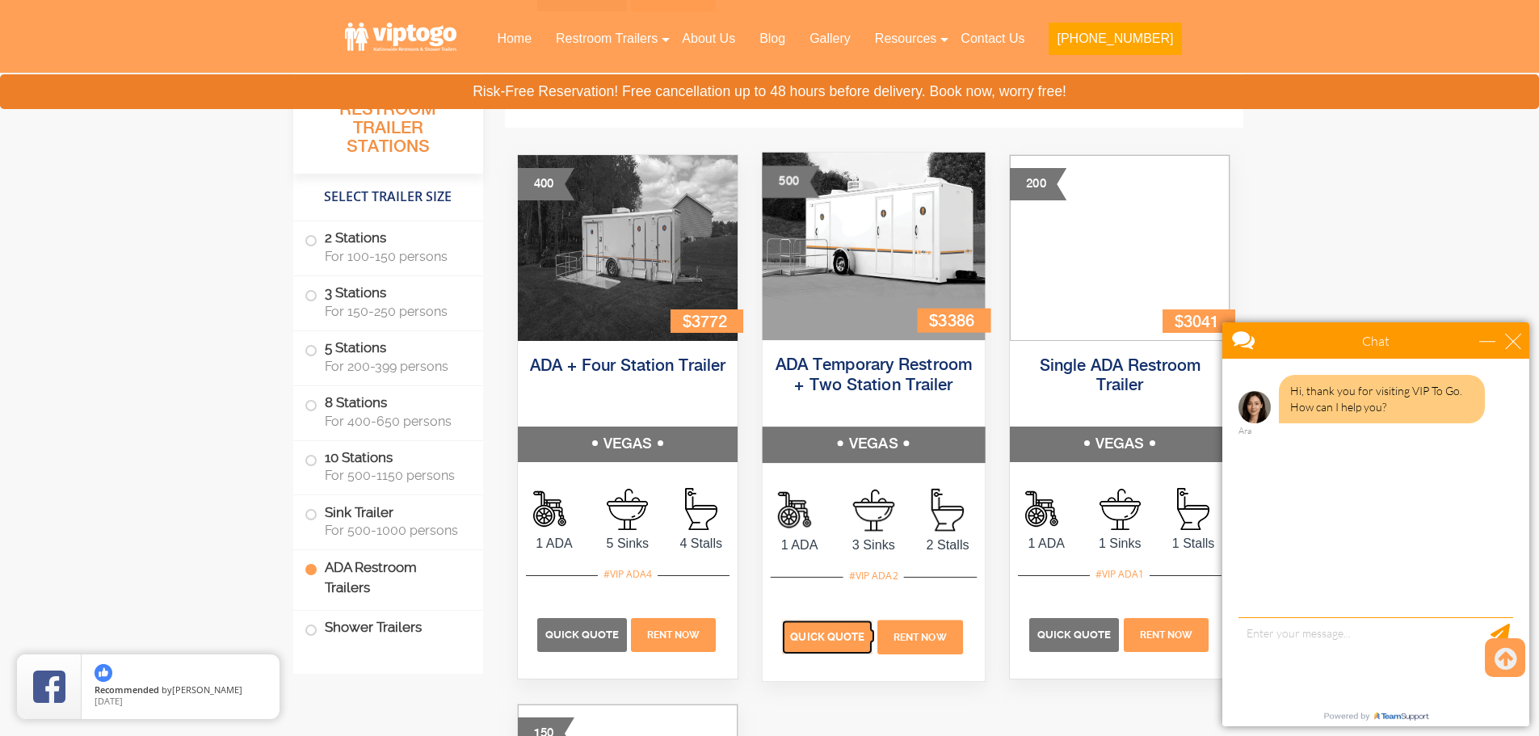
click at [816, 632] on span "Quick Quote" at bounding box center [827, 637] width 74 height 12
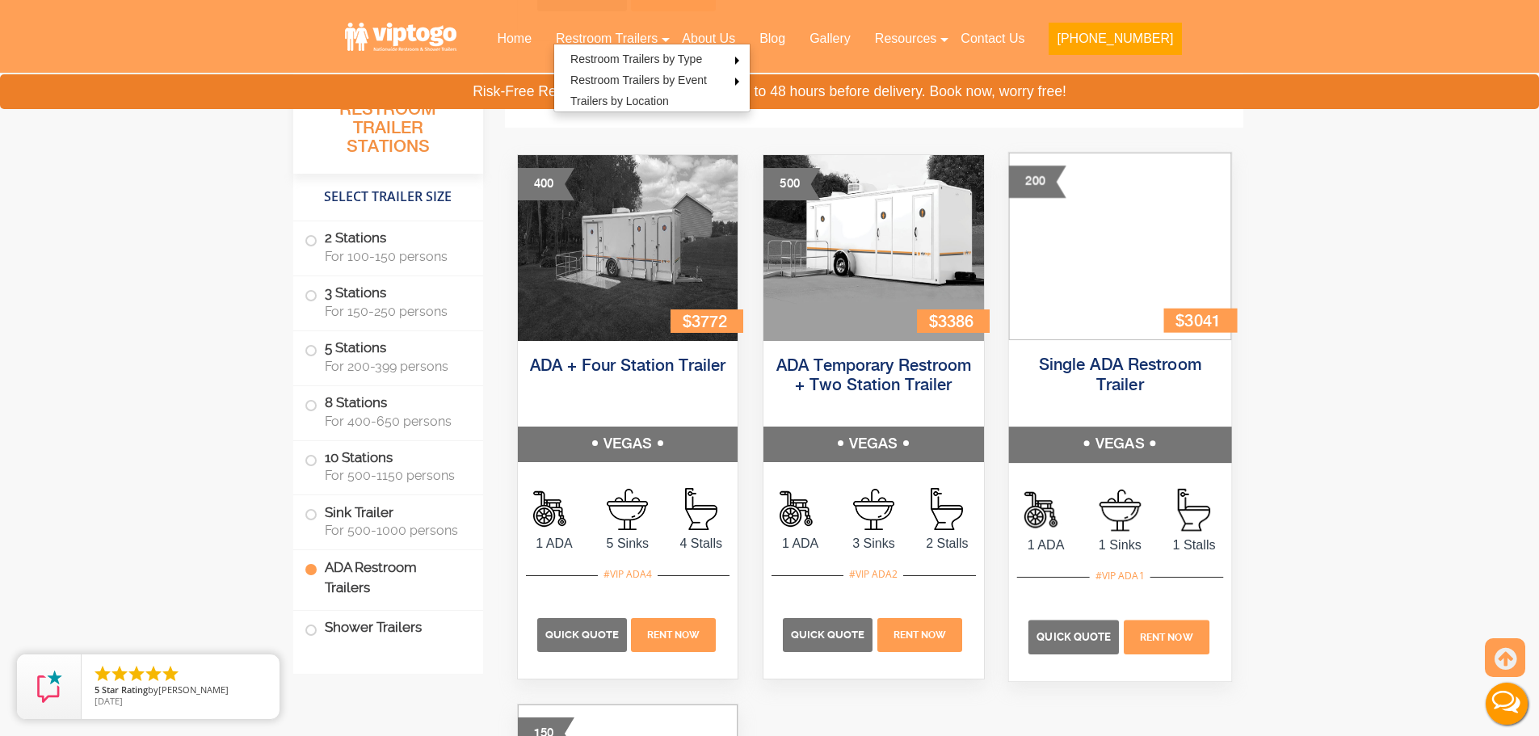
scroll to position [0, 0]
click at [1069, 641] on span "Quick Quote" at bounding box center [1074, 637] width 74 height 12
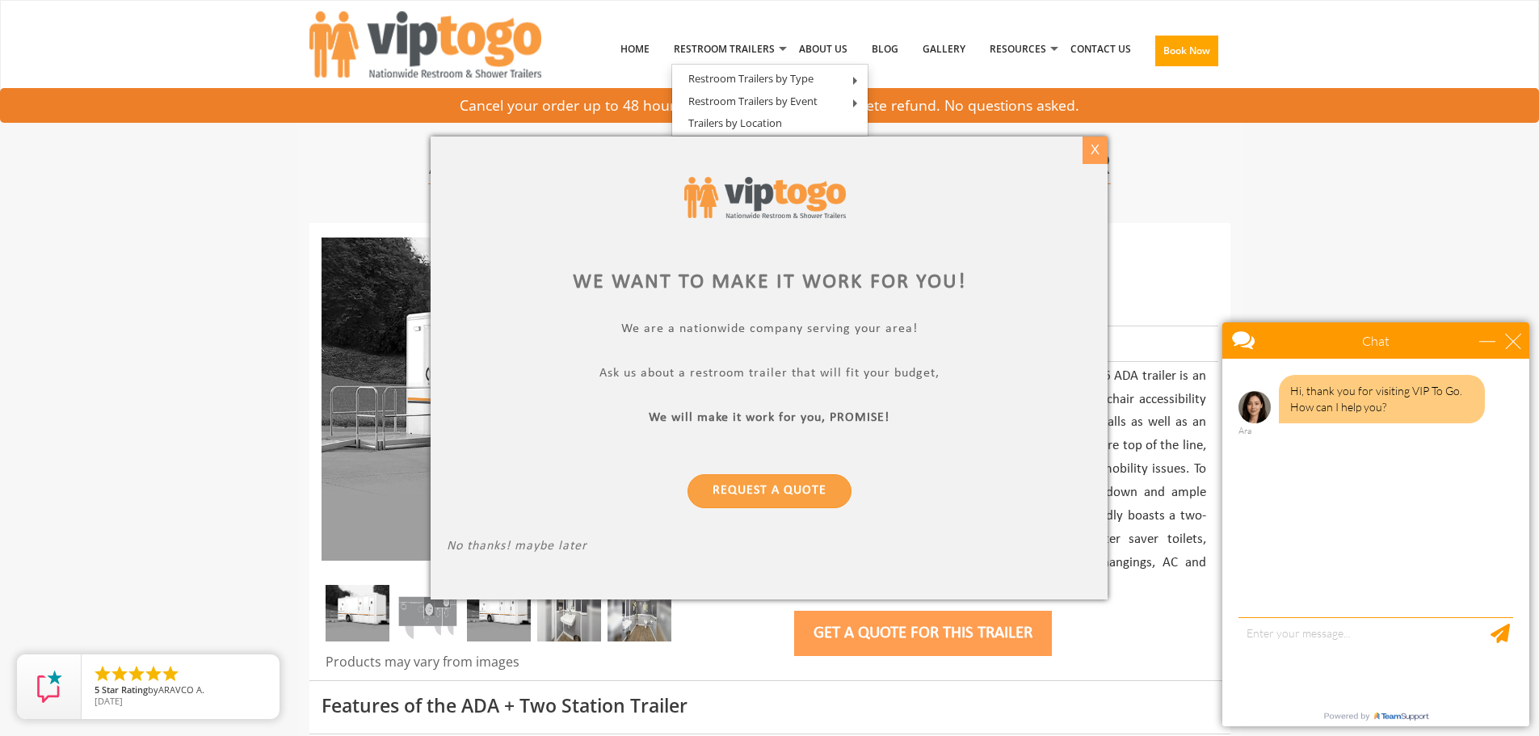
click at [1089, 153] on div "X" at bounding box center [1095, 150] width 25 height 27
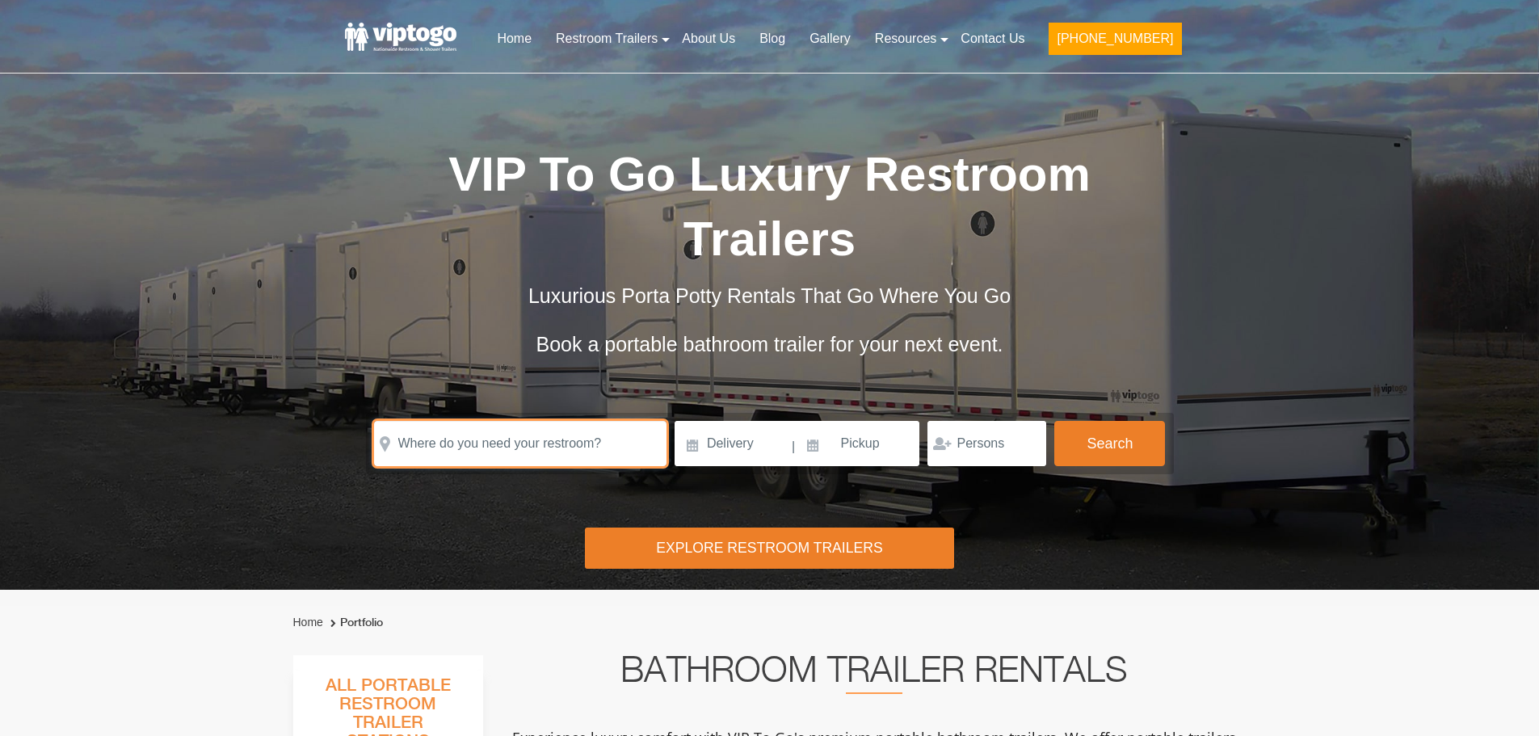
click at [516, 421] on input "text" at bounding box center [520, 443] width 293 height 45
paste input "[GEOGRAPHIC_DATA][US_STATE]"
type input "[GEOGRAPHIC_DATA][US_STATE]"
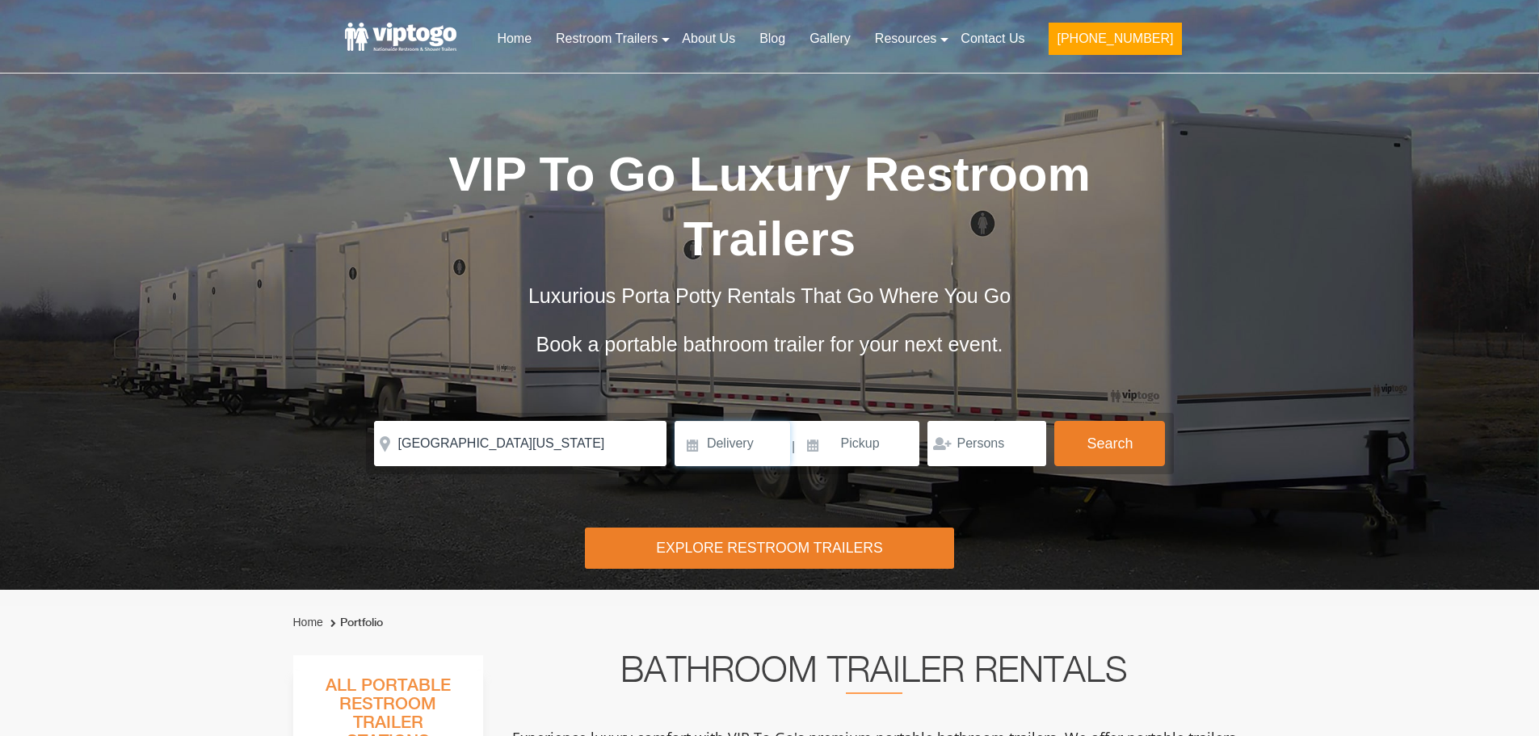
click at [687, 421] on input at bounding box center [733, 443] width 116 height 45
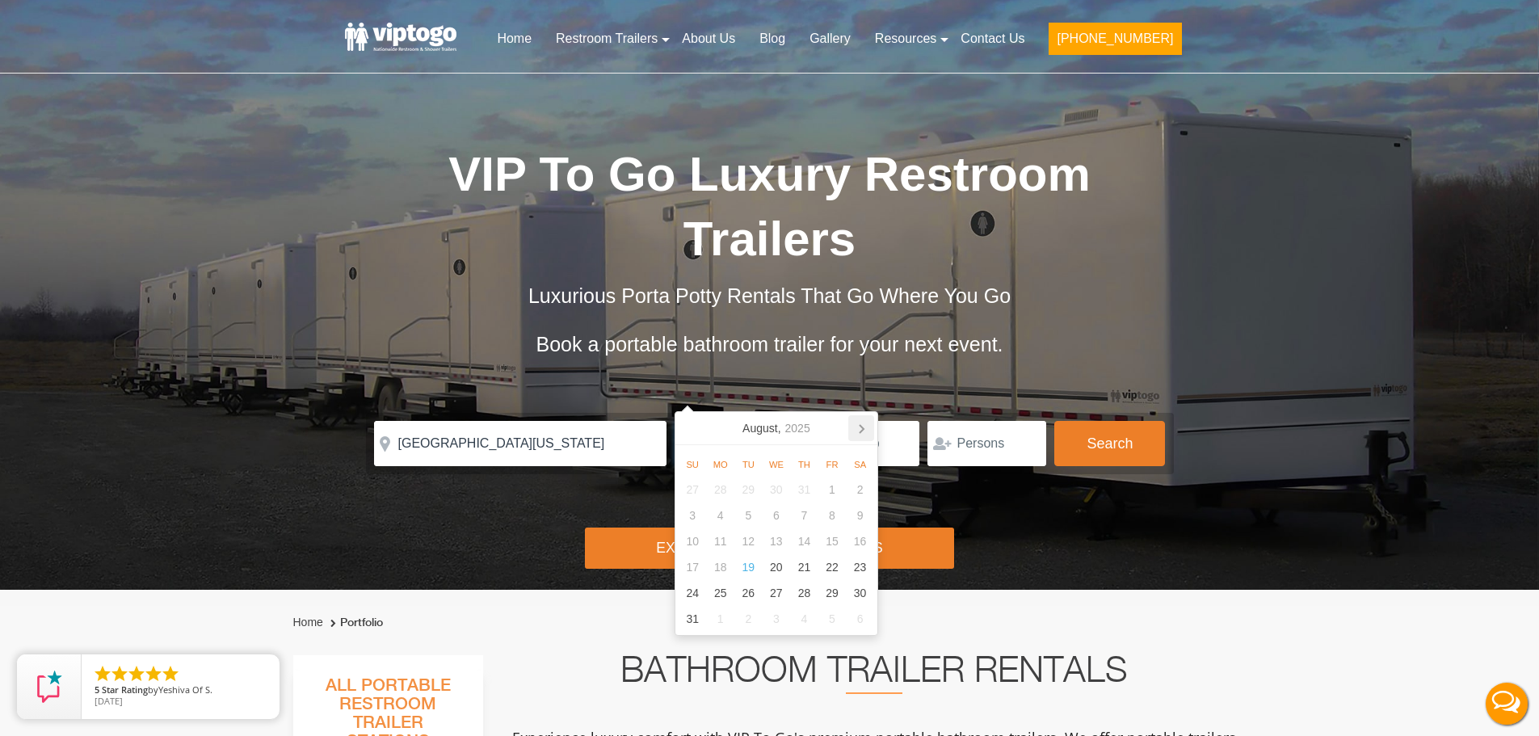
click at [868, 430] on icon at bounding box center [862, 428] width 26 height 26
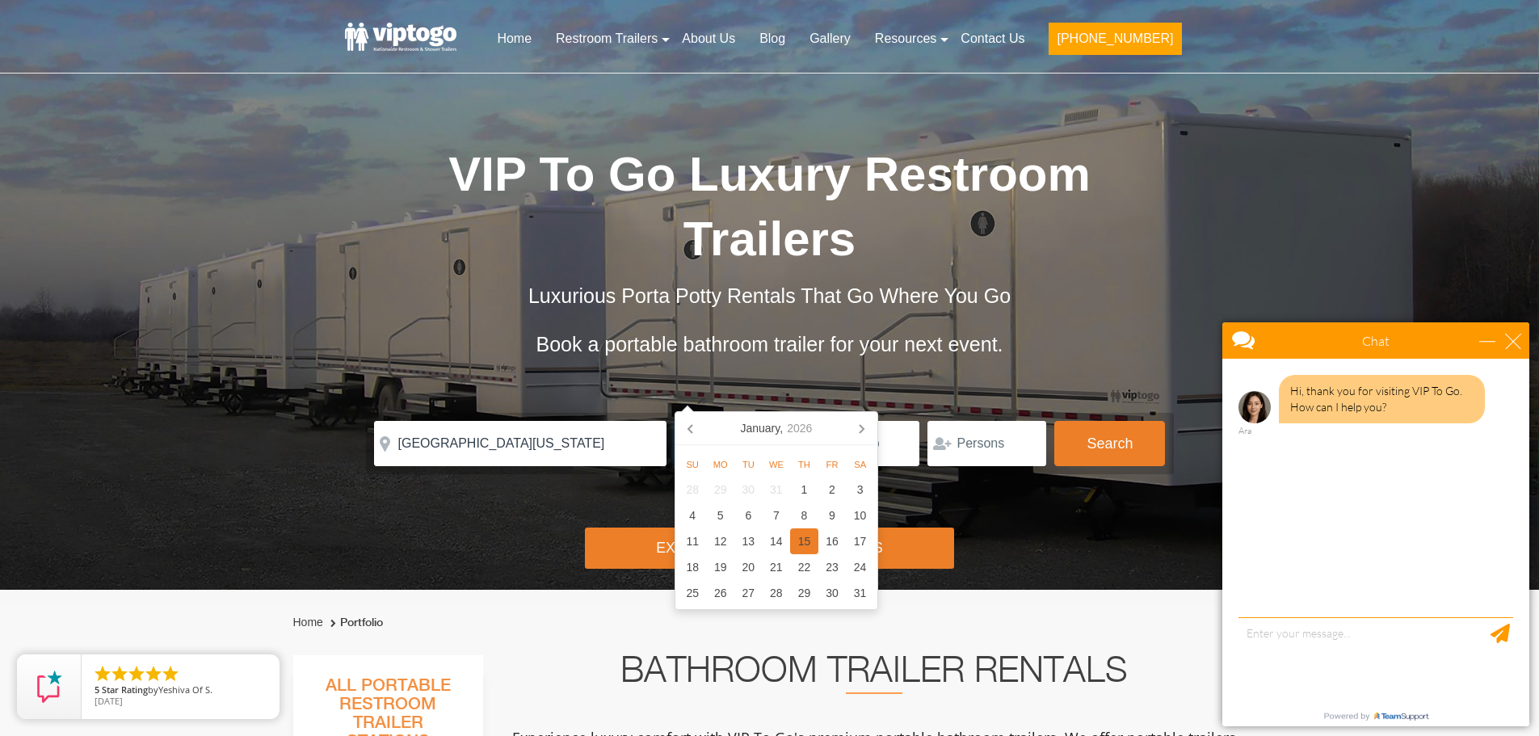
click at [803, 541] on div "15" at bounding box center [804, 542] width 28 height 26
type input "01/15/2026"
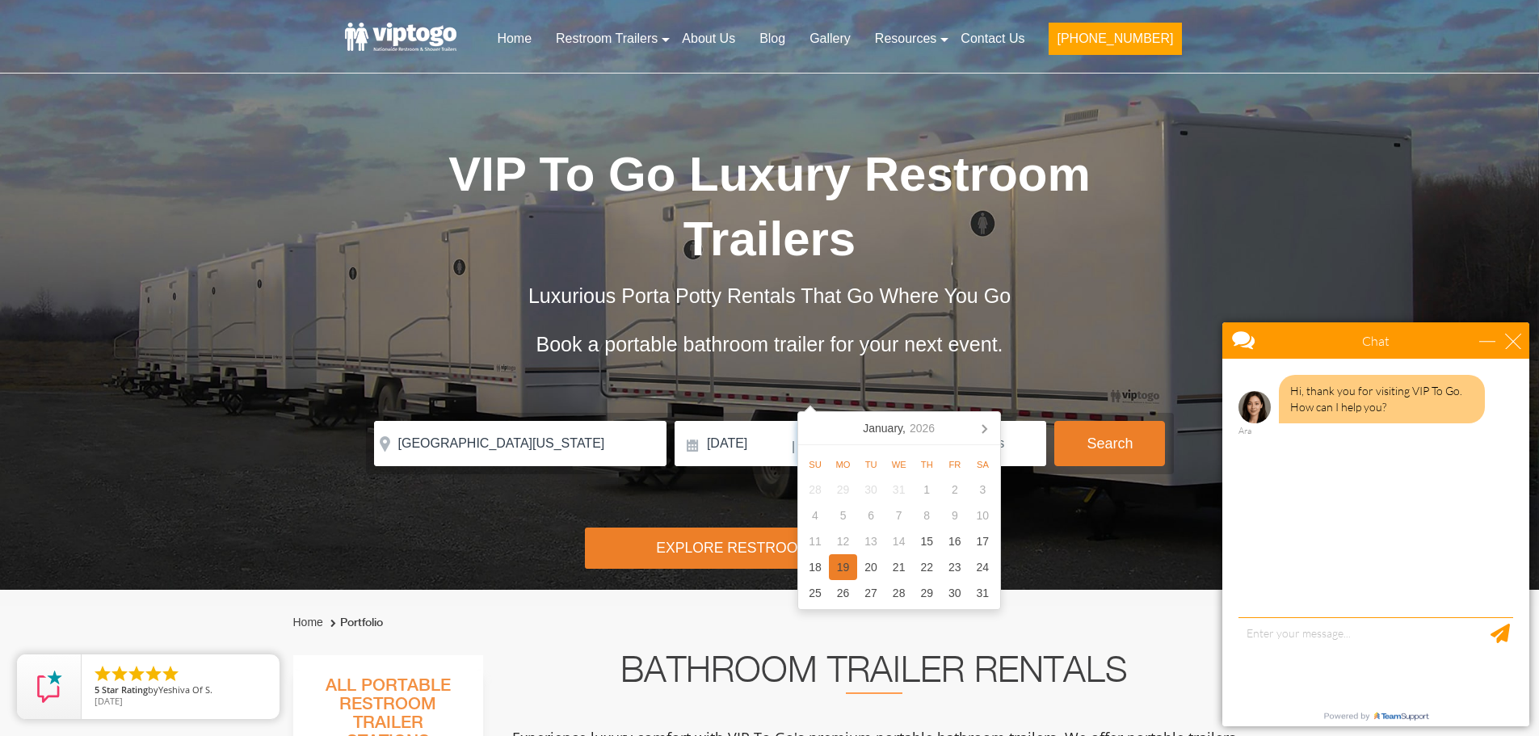
click at [842, 569] on div "19" at bounding box center [843, 567] width 28 height 26
type input "01/19/2026"
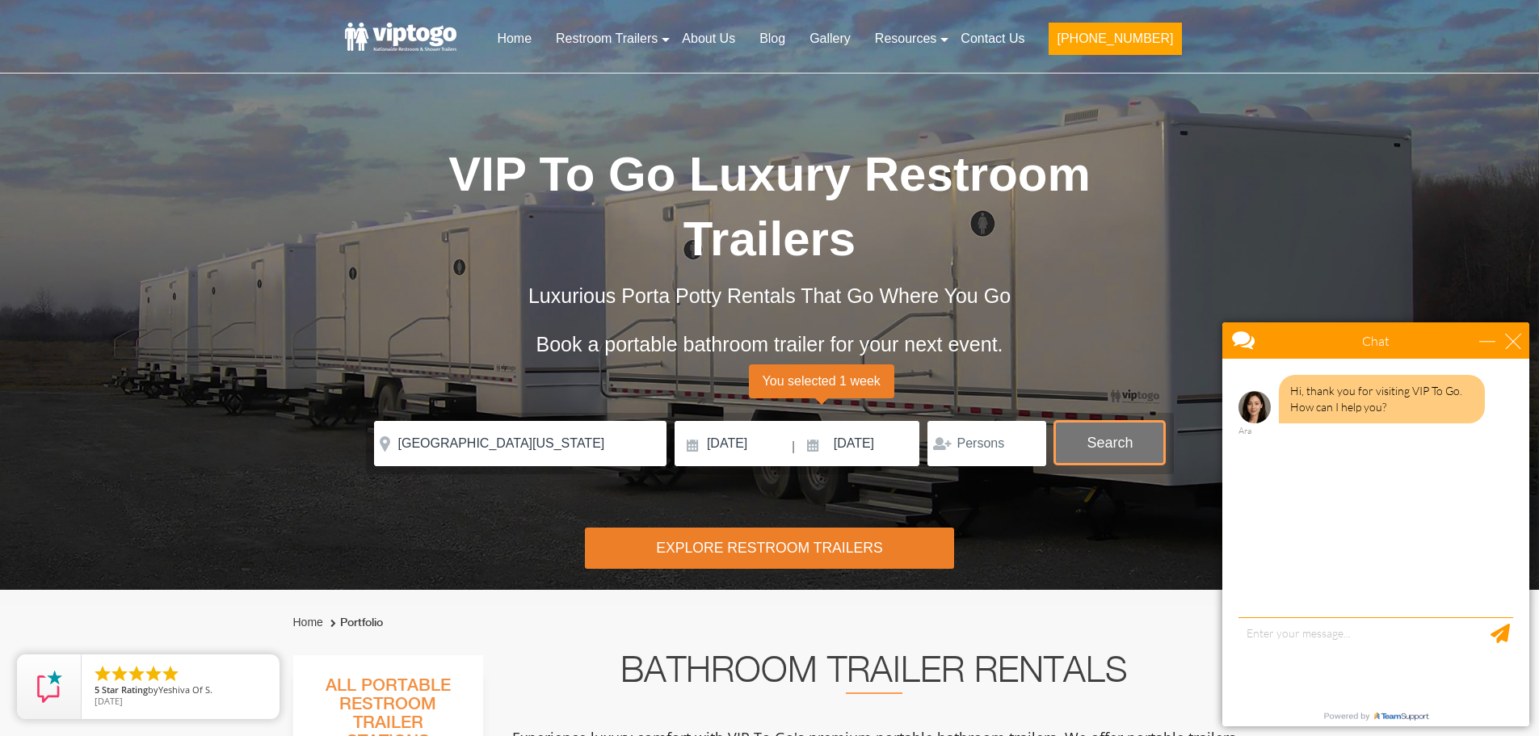
click at [1139, 421] on button "Search" at bounding box center [1110, 443] width 111 height 44
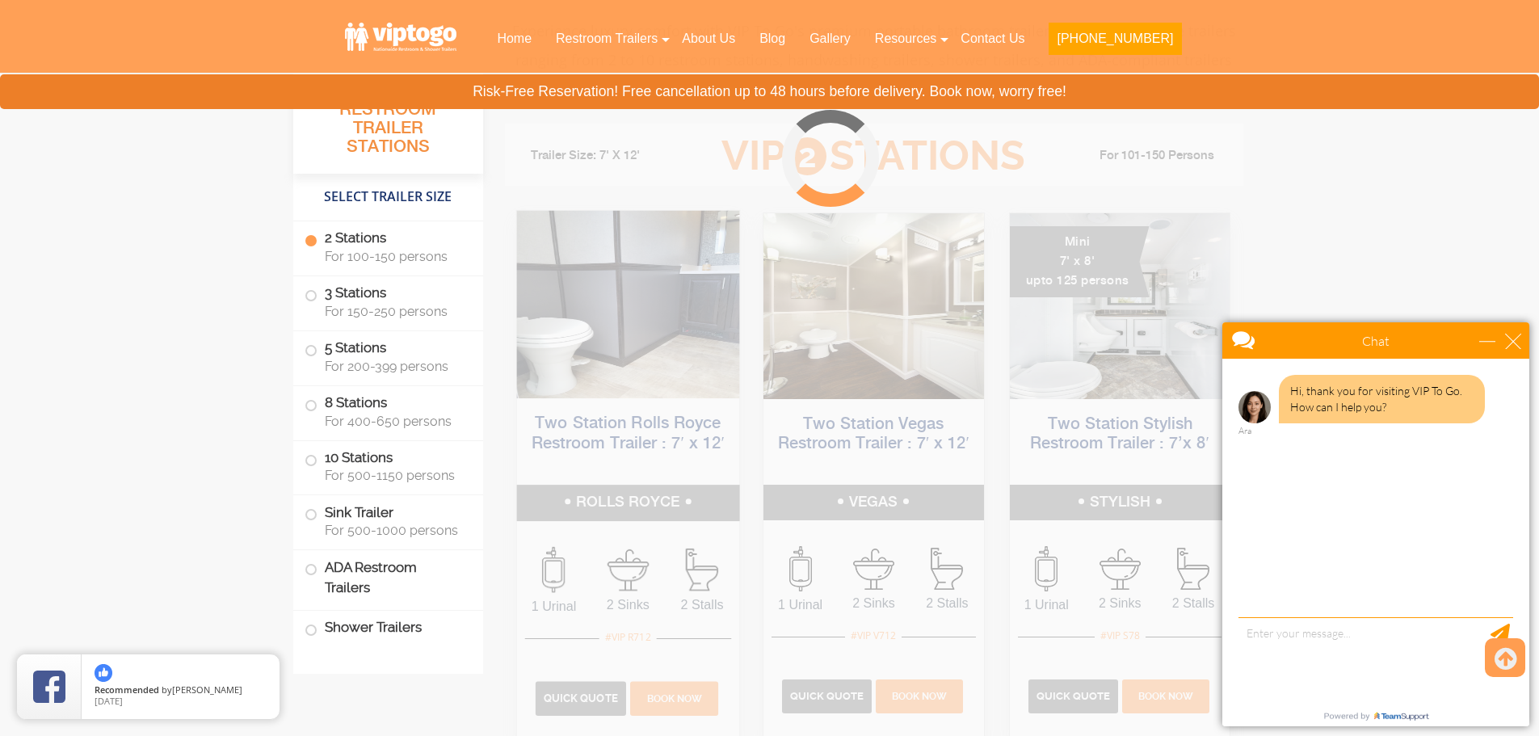
scroll to position [735, 0]
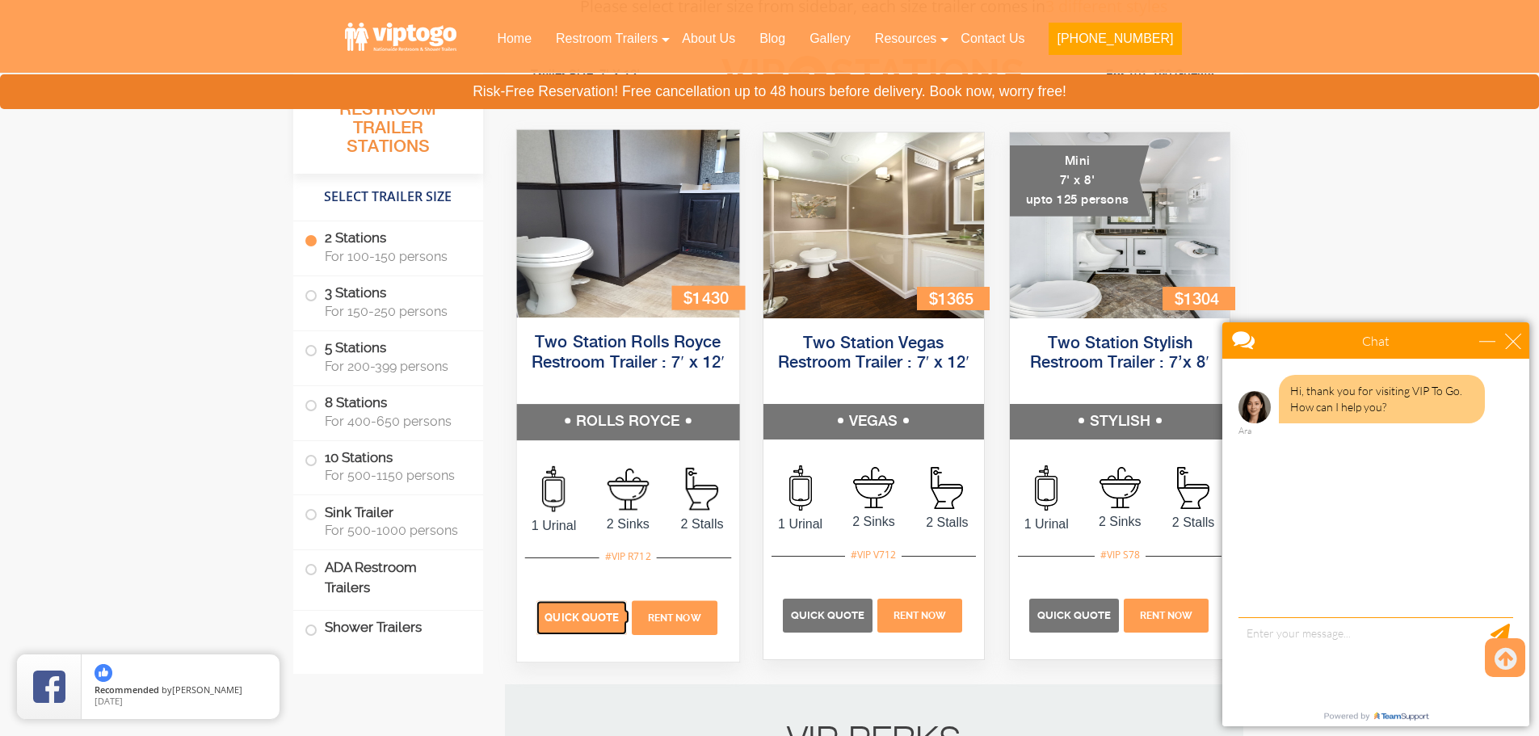
click at [588, 617] on span "Quick Quote" at bounding box center [582, 617] width 74 height 12
